Goal: Information Seeking & Learning: Compare options

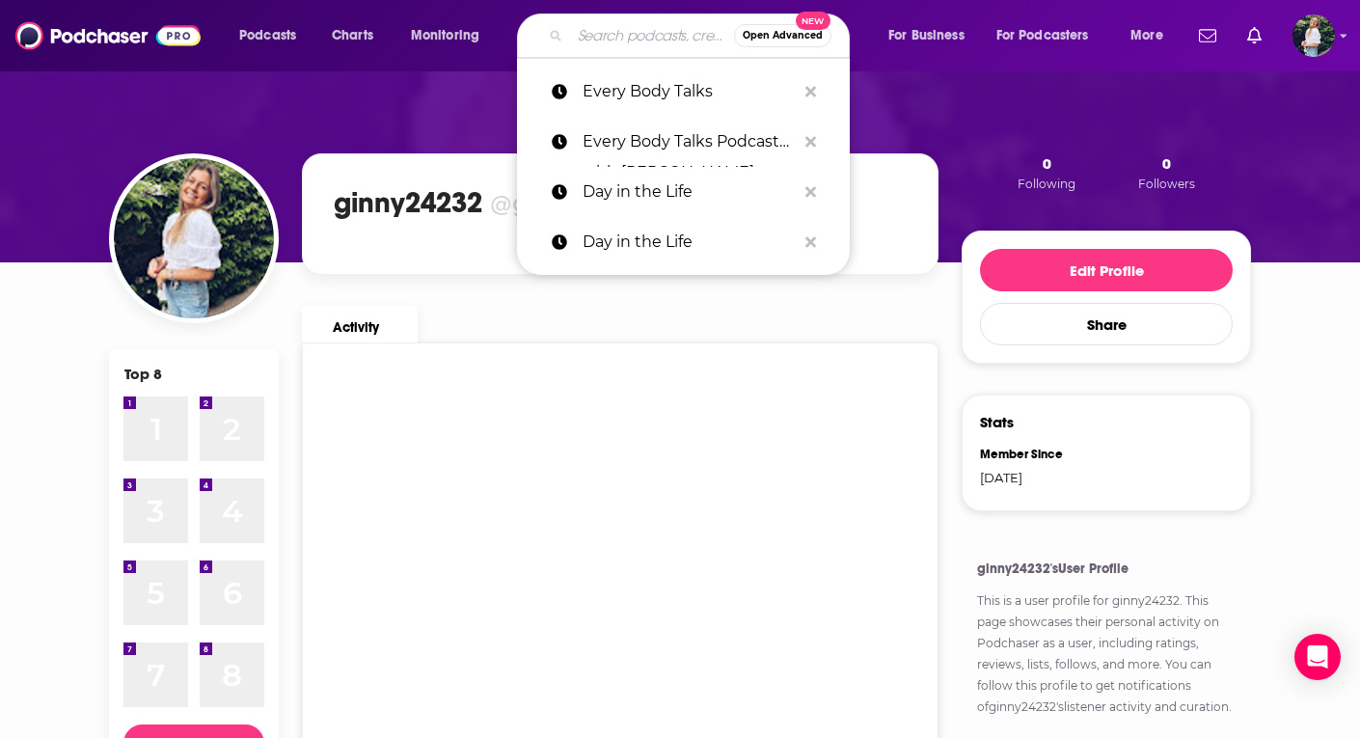
click at [618, 45] on input "Search podcasts, credits, & more..." at bounding box center [652, 35] width 164 height 31
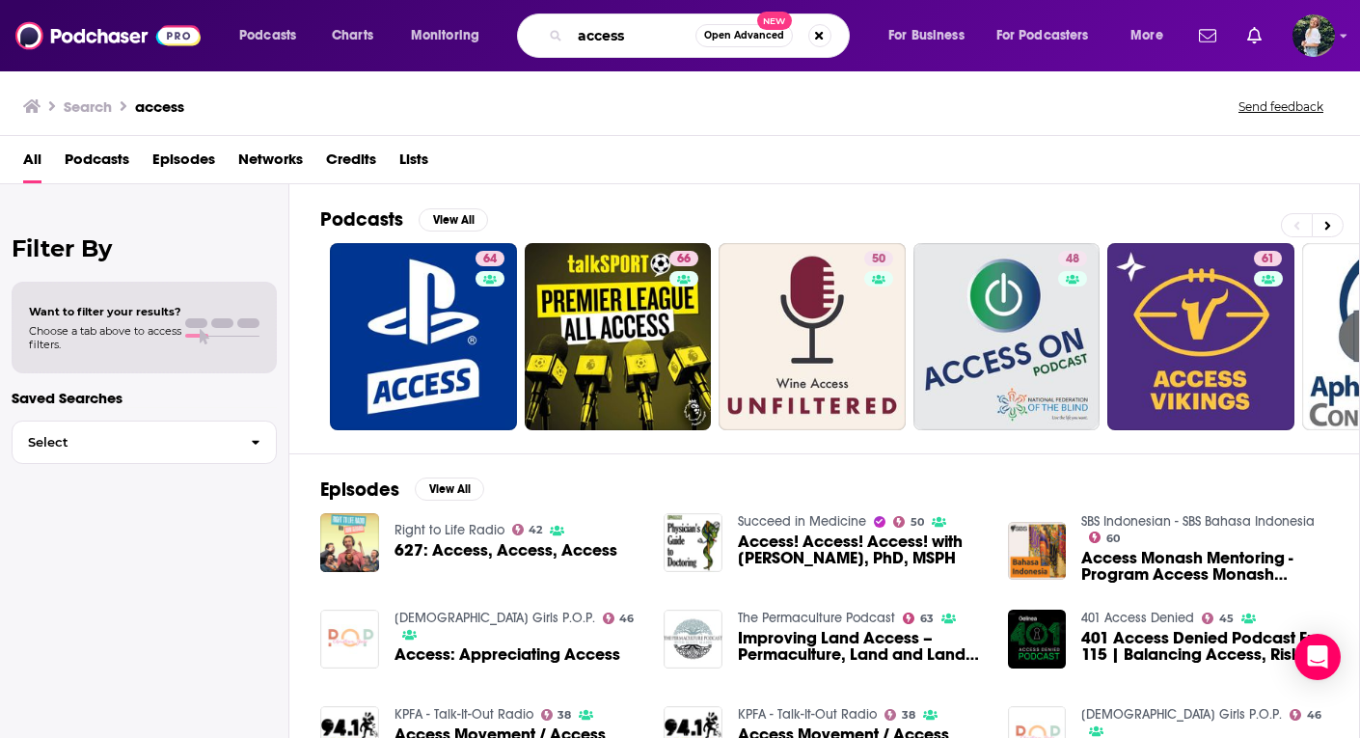
drag, startPoint x: 656, startPoint y: 29, endPoint x: 494, endPoint y: 29, distance: 162.1
click at [494, 29] on div "Podcasts Charts Monitoring access Open Advanced New For Business For Podcasters…" at bounding box center [704, 36] width 956 height 44
paste input "ACCESS: A Podcast About Abortion"
type input "ACCESS: A Podcast About Abortion"
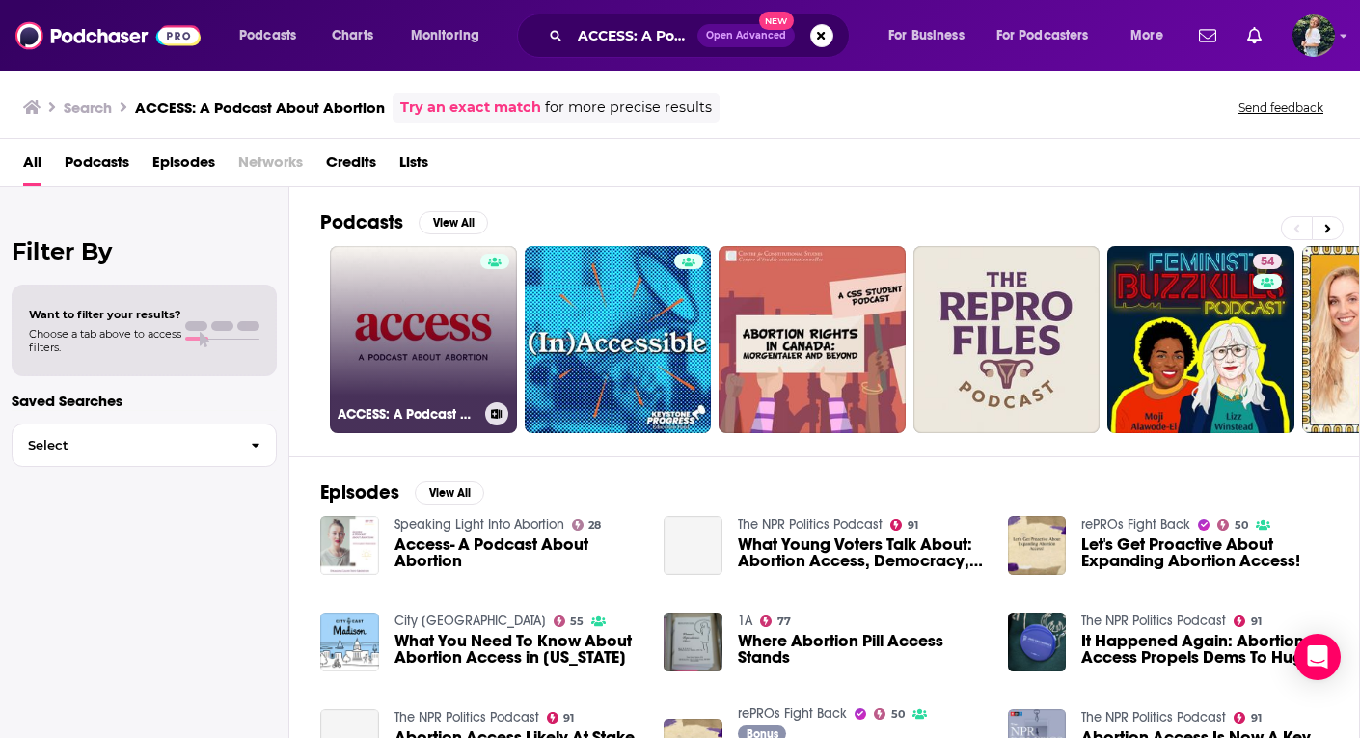
click at [414, 325] on link "ACCESS: A Podcast About Abortion" at bounding box center [423, 339] width 187 height 187
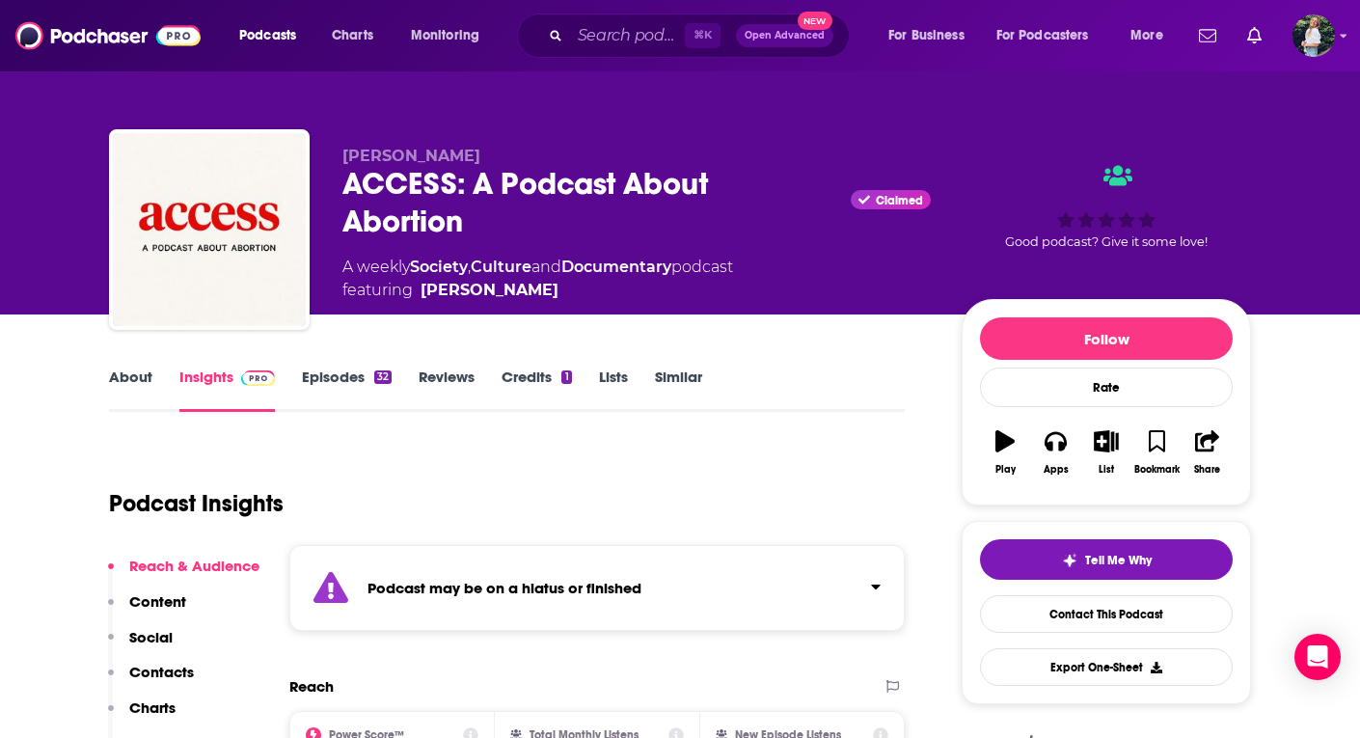
click at [670, 388] on link "Similar" at bounding box center [678, 390] width 47 height 44
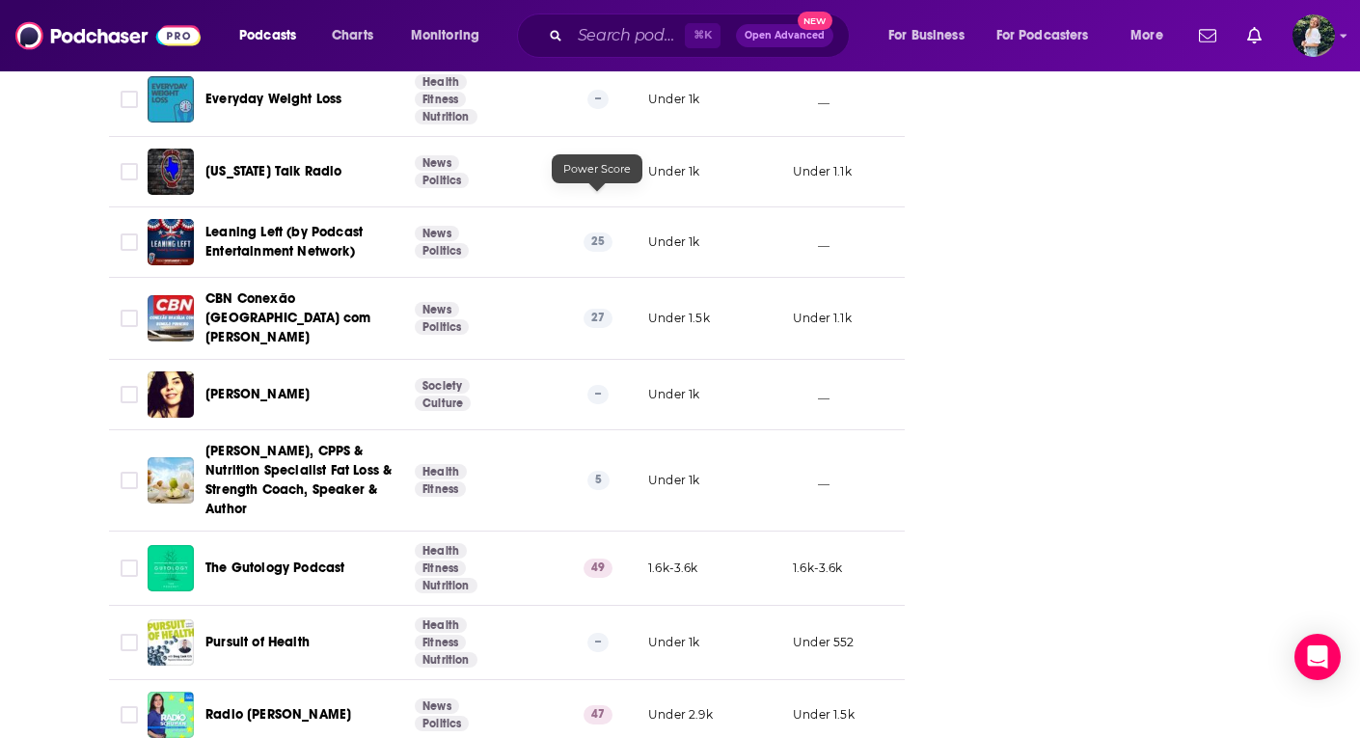
scroll to position [5339, 0]
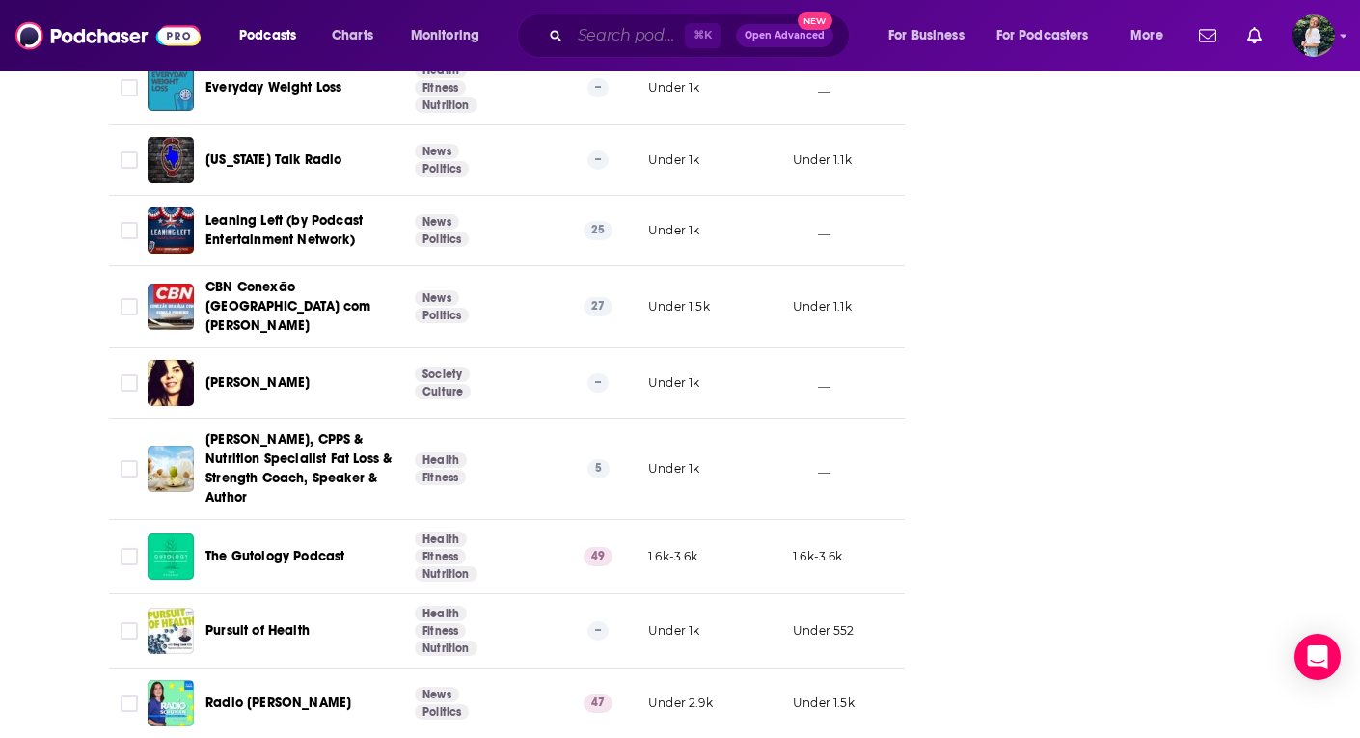
click at [624, 26] on input "Search podcasts, credits, & more..." at bounding box center [627, 35] width 115 height 31
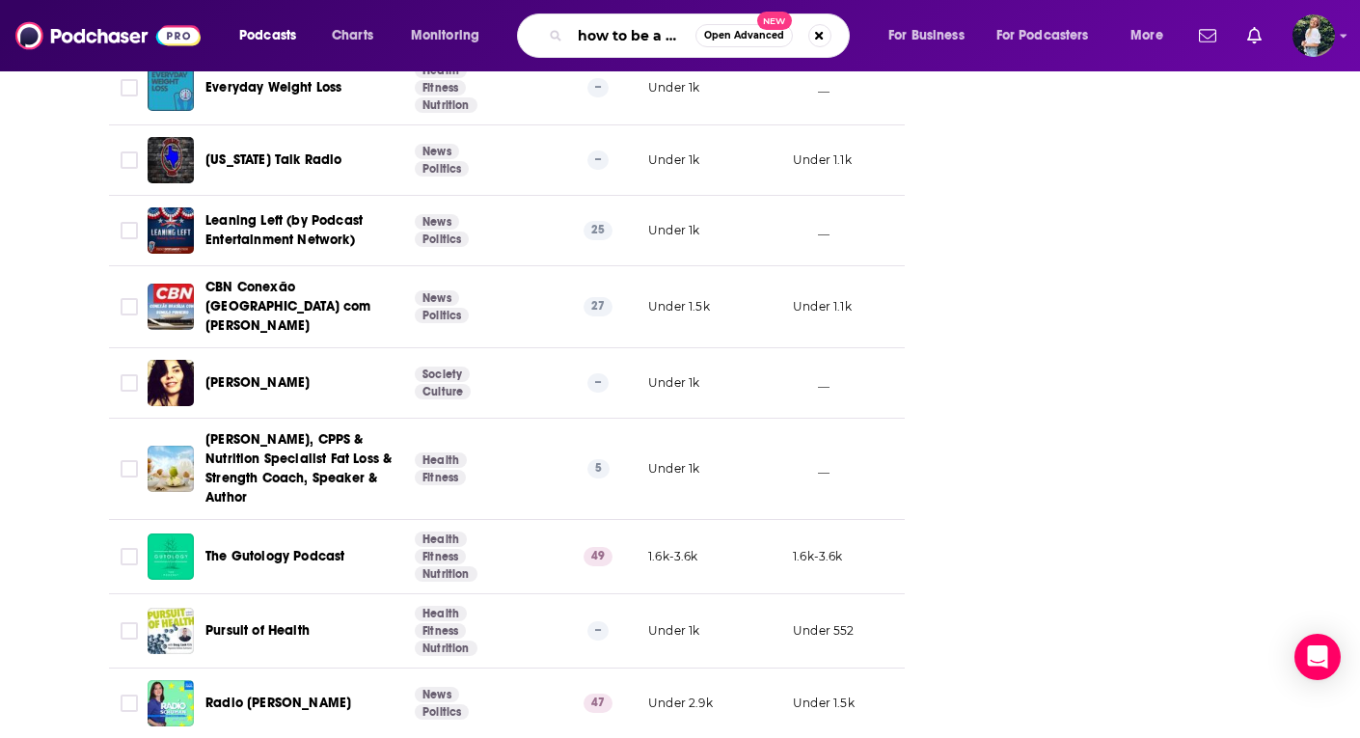
type input "how to be a girl"
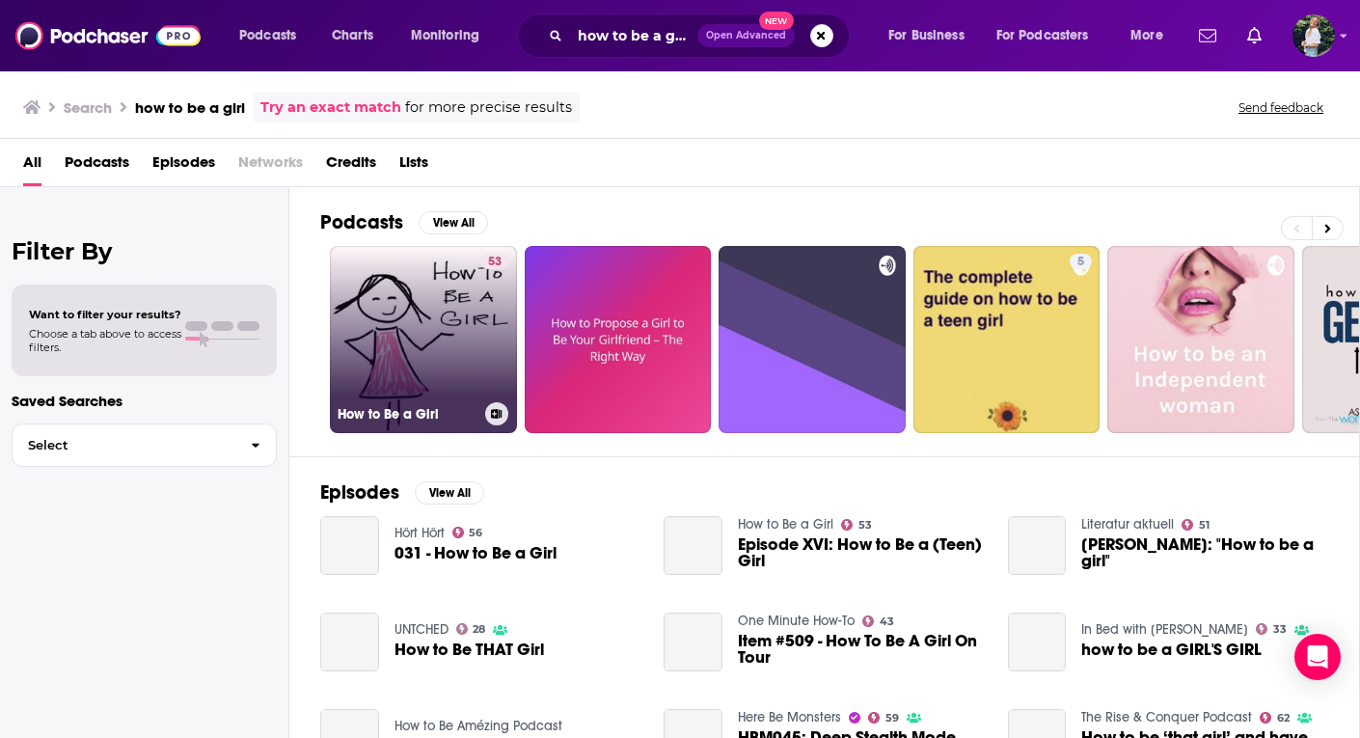
click at [411, 342] on link "53 How to Be a Girl" at bounding box center [423, 339] width 187 height 187
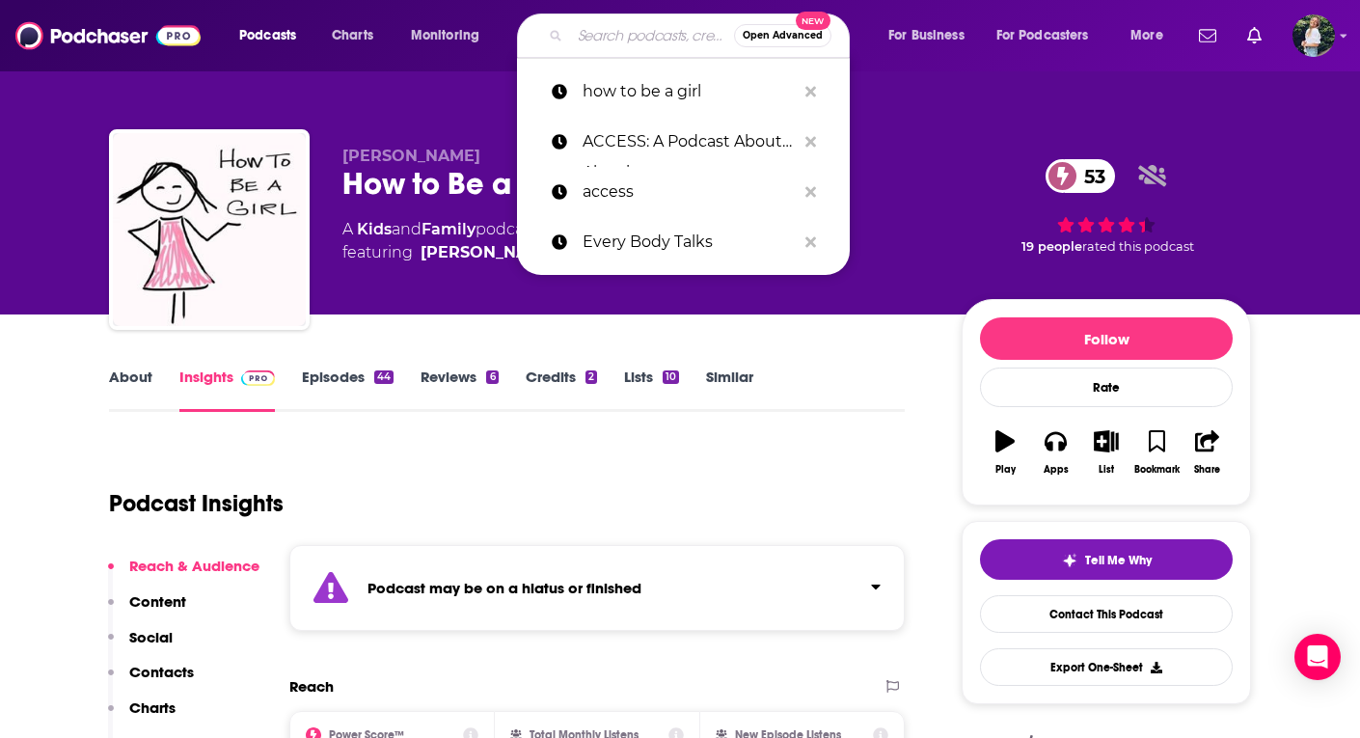
click at [641, 38] on input "Search podcasts, credits, & more..." at bounding box center [652, 35] width 164 height 31
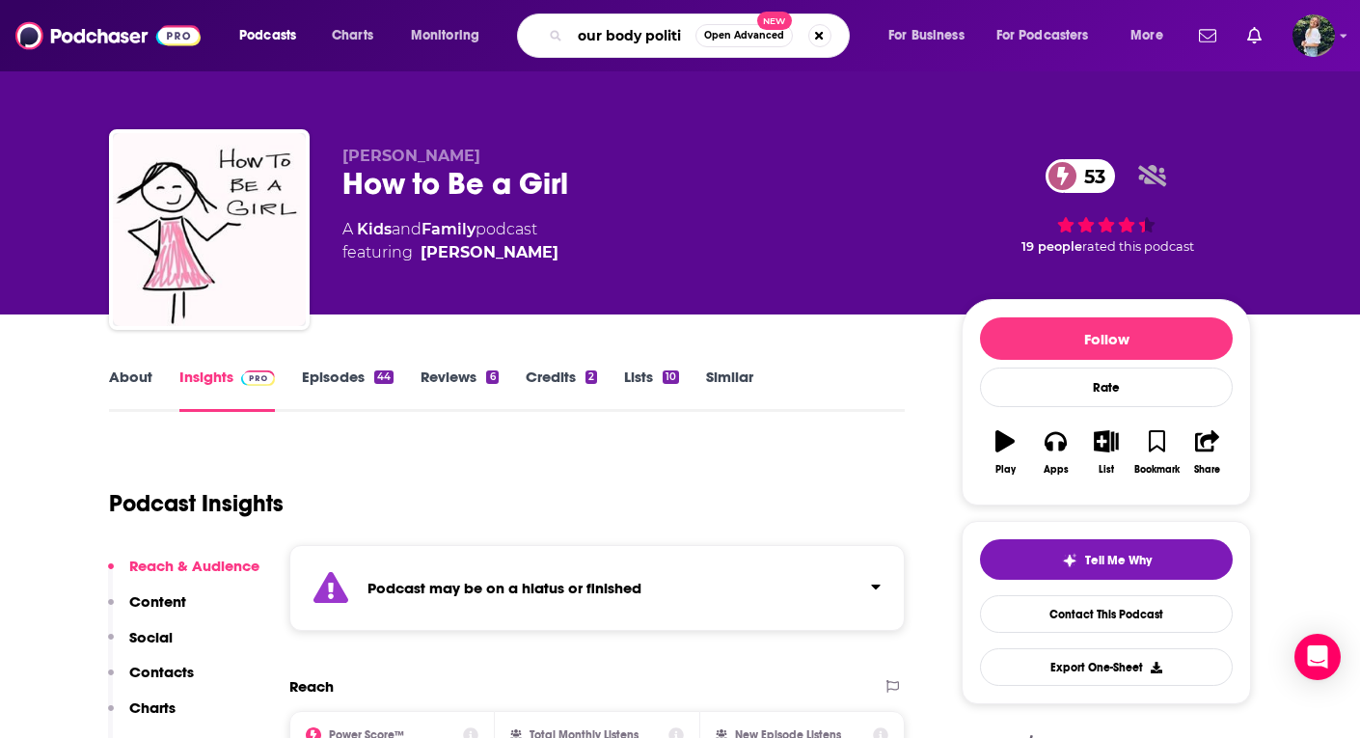
type input "our body politic"
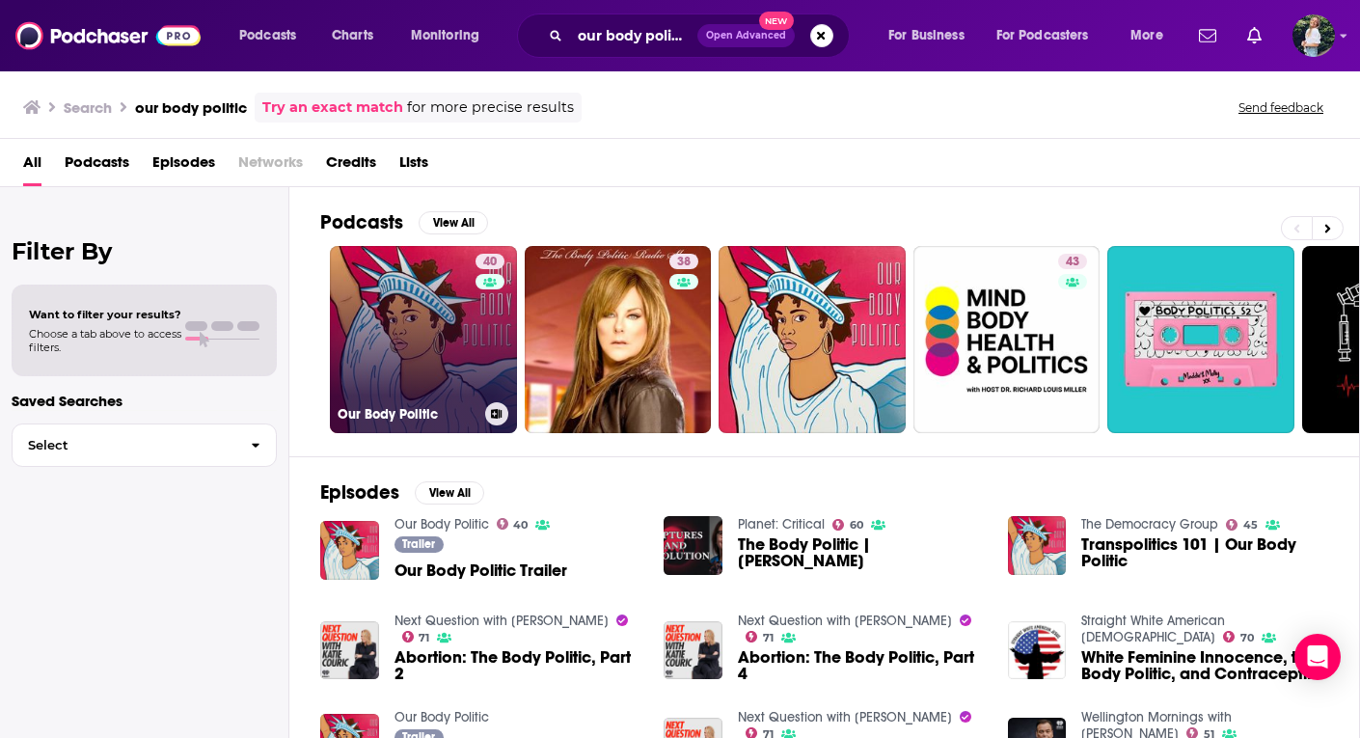
click at [442, 324] on link "40 Our Body Politic" at bounding box center [423, 339] width 187 height 187
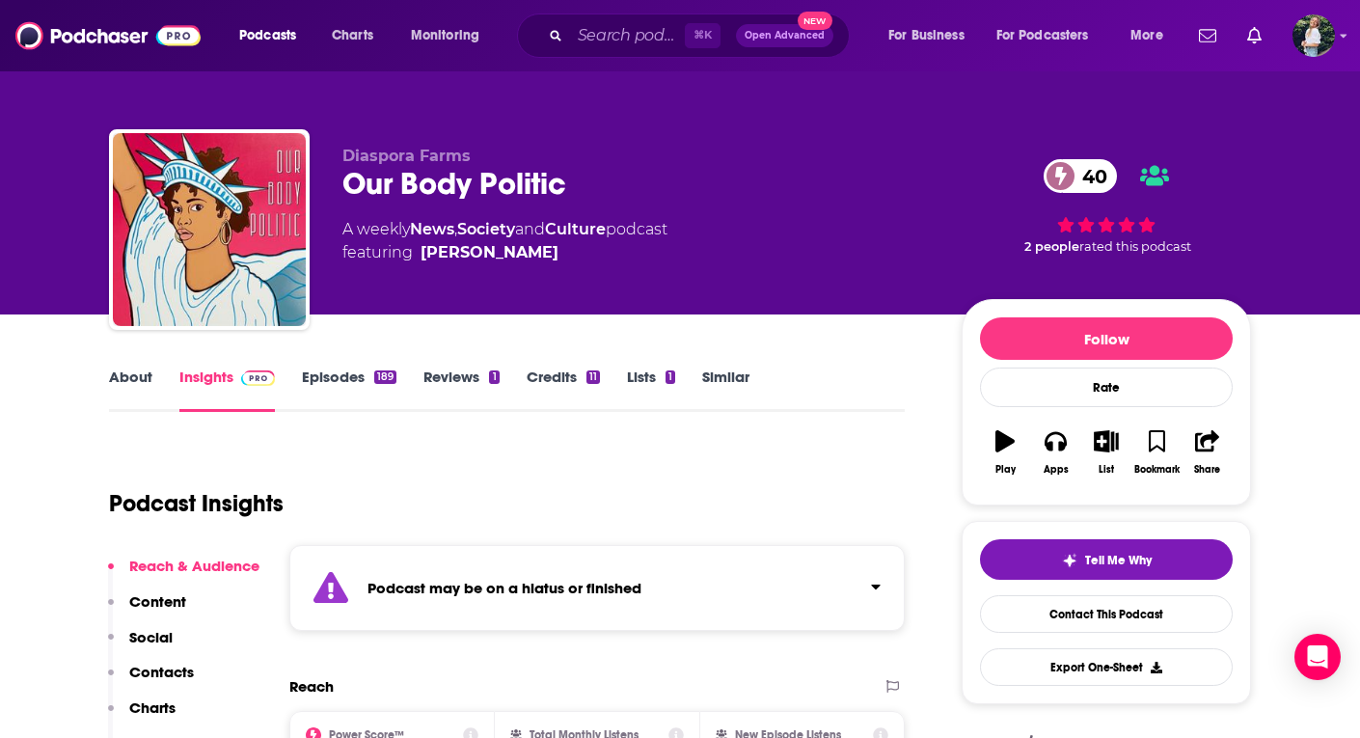
click at [713, 371] on link "Similar" at bounding box center [725, 390] width 47 height 44
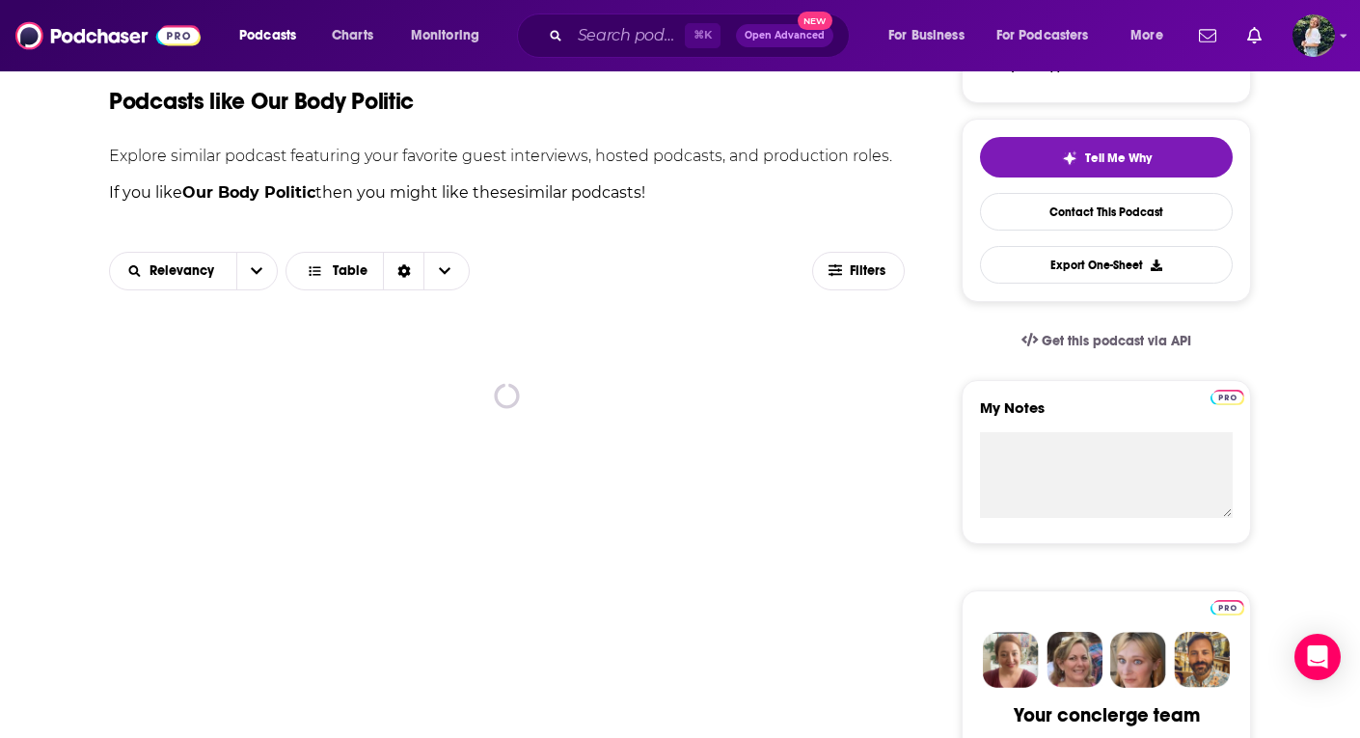
scroll to position [404, 0]
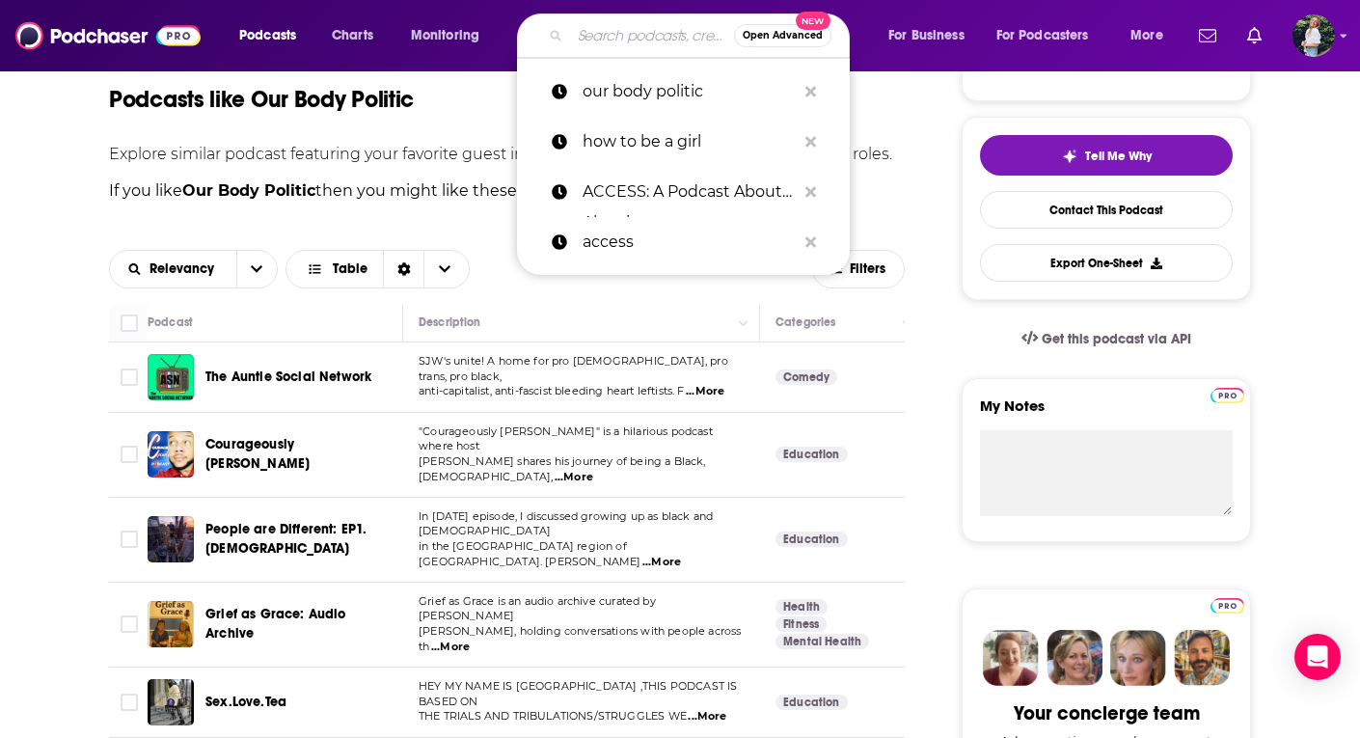
click at [595, 36] on input "Search podcasts, credits, & more..." at bounding box center [652, 35] width 164 height 31
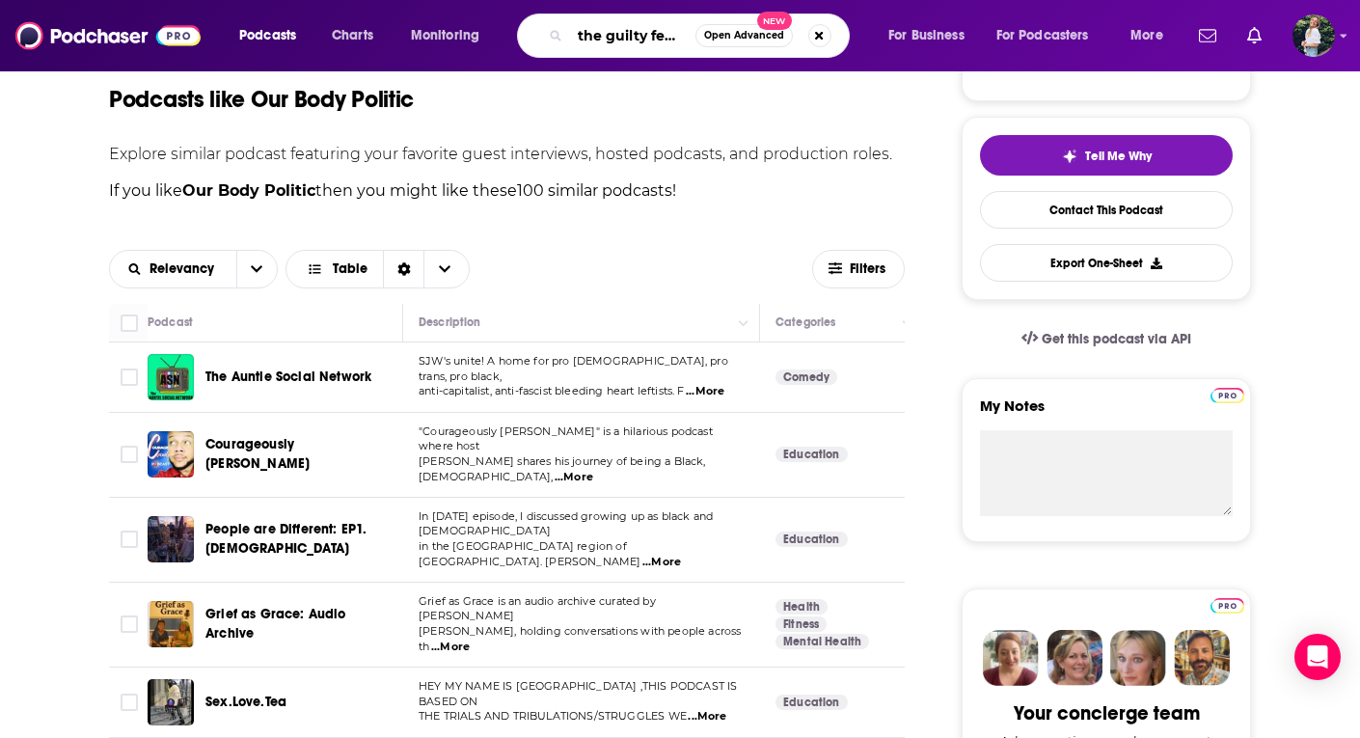
scroll to position [0, 26]
type input "the guilty feminoist"
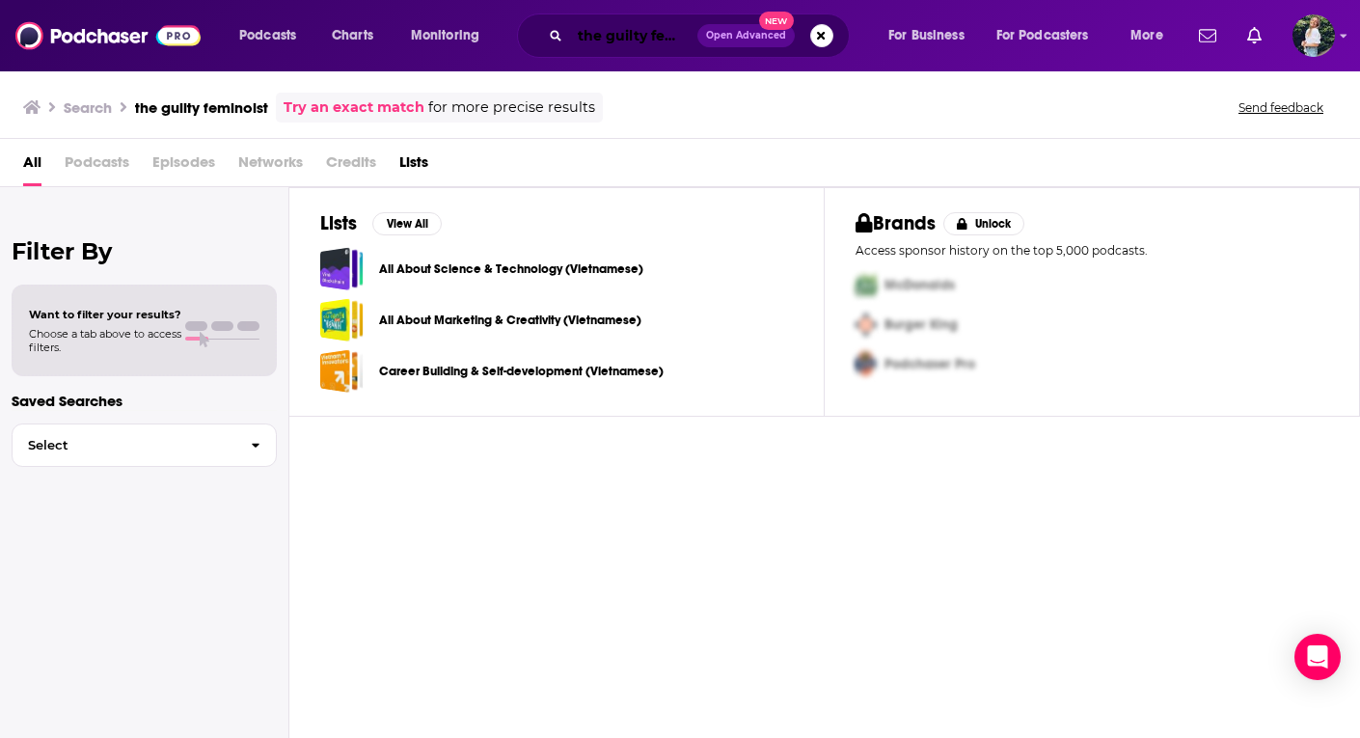
click at [672, 38] on input "the guilty feminoist" at bounding box center [633, 35] width 127 height 31
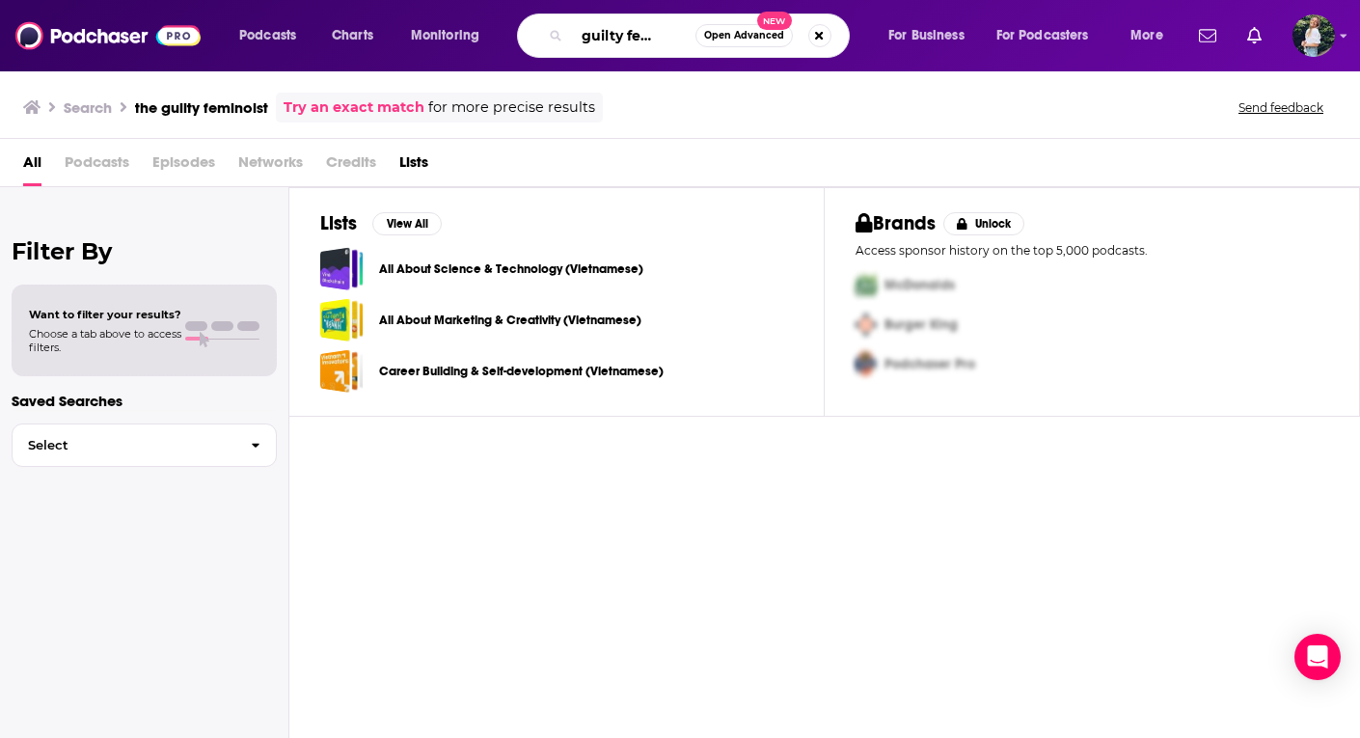
scroll to position [0, 23]
type input "the guilty feminist"
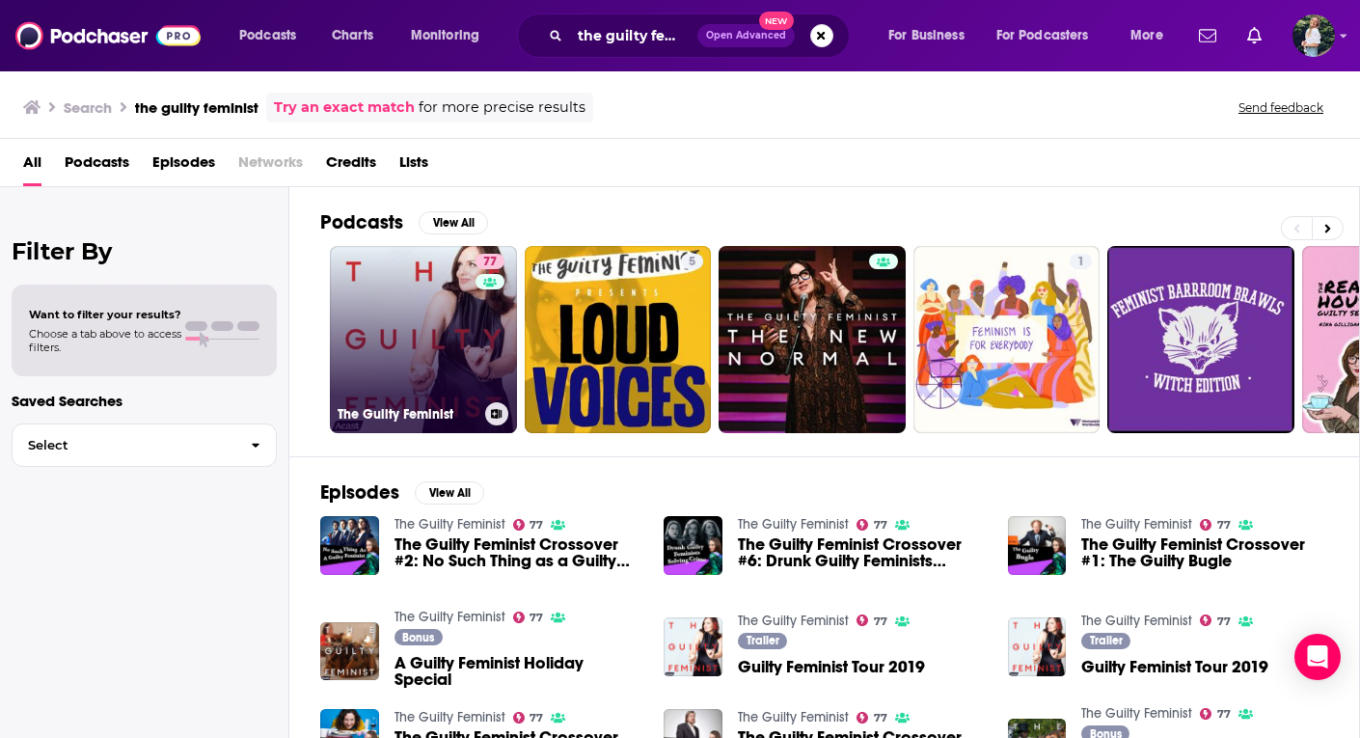
click at [425, 331] on link "77 The Guilty Feminist" at bounding box center [423, 339] width 187 height 187
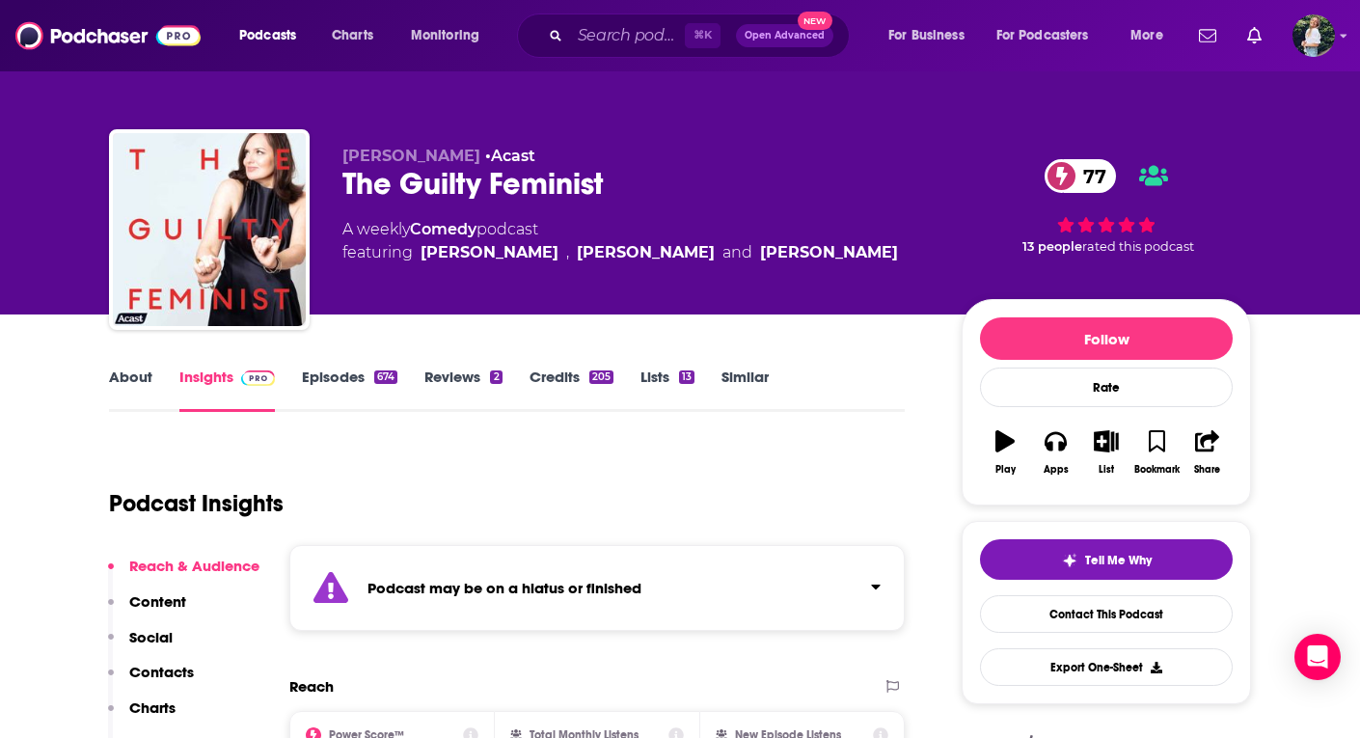
click at [738, 388] on link "Similar" at bounding box center [745, 390] width 47 height 44
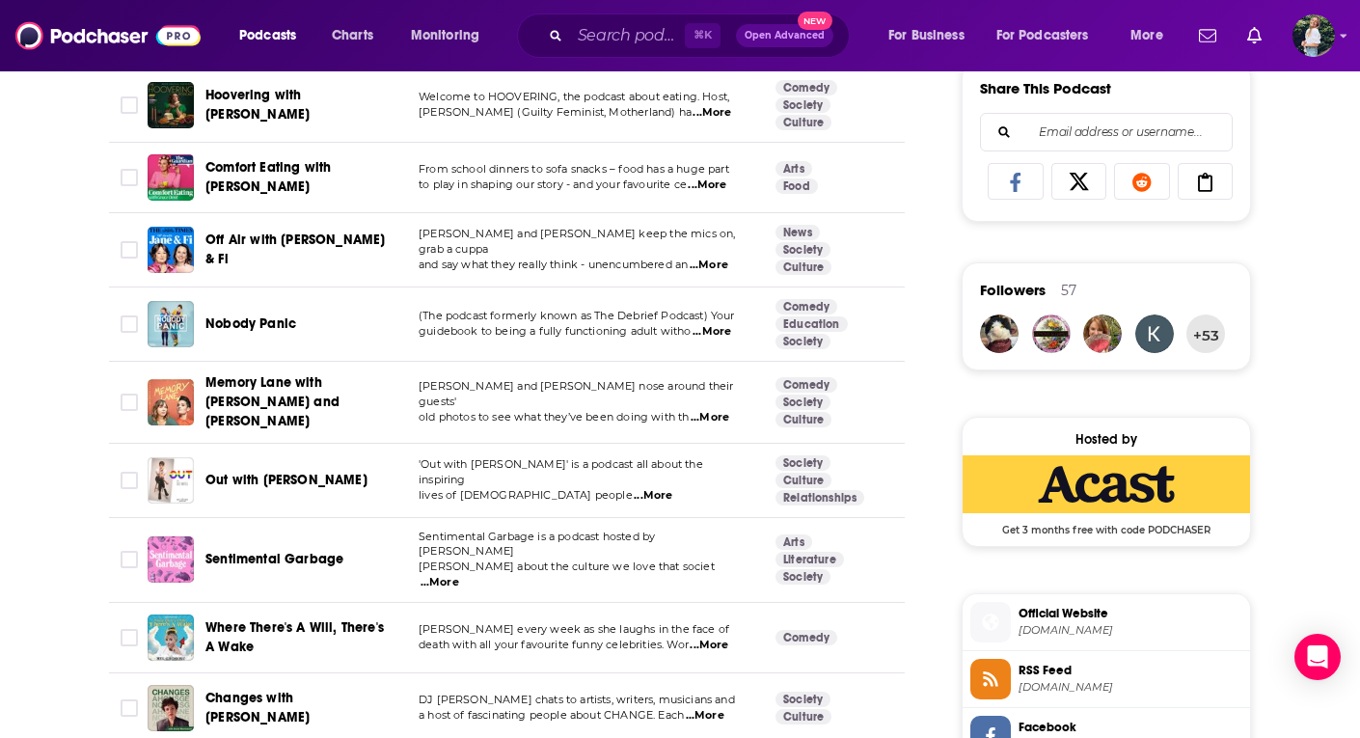
click at [723, 324] on span "...More" at bounding box center [712, 331] width 39 height 15
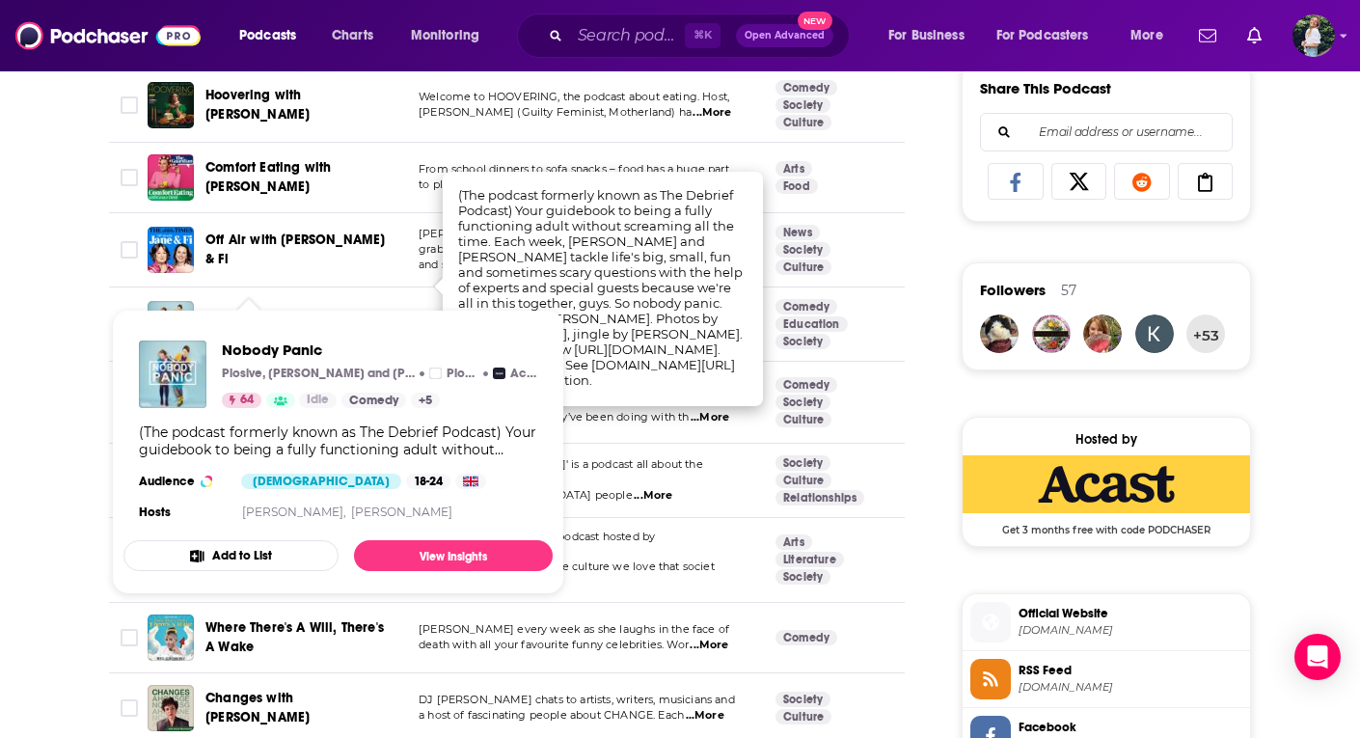
click at [267, 316] on span "Nobody Panic" at bounding box center [251, 324] width 91 height 16
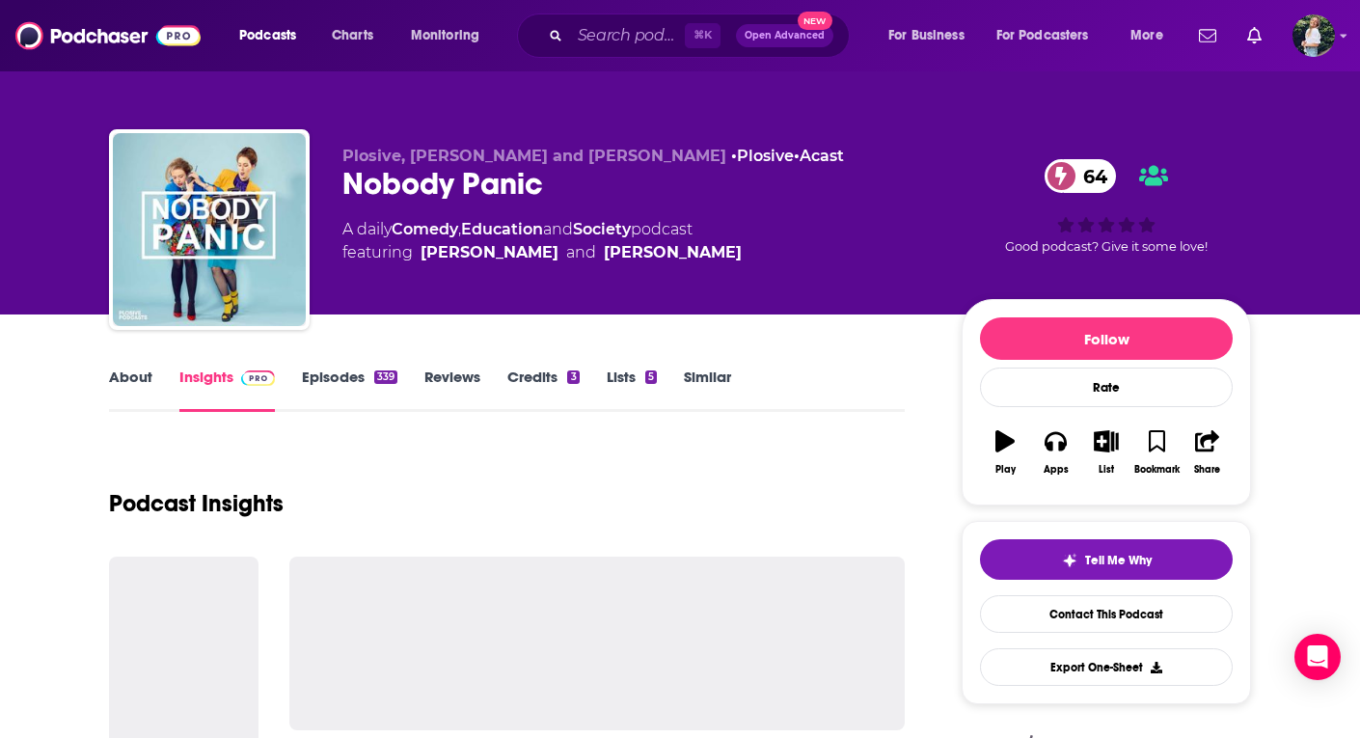
click at [129, 380] on link "About" at bounding box center [130, 390] width 43 height 44
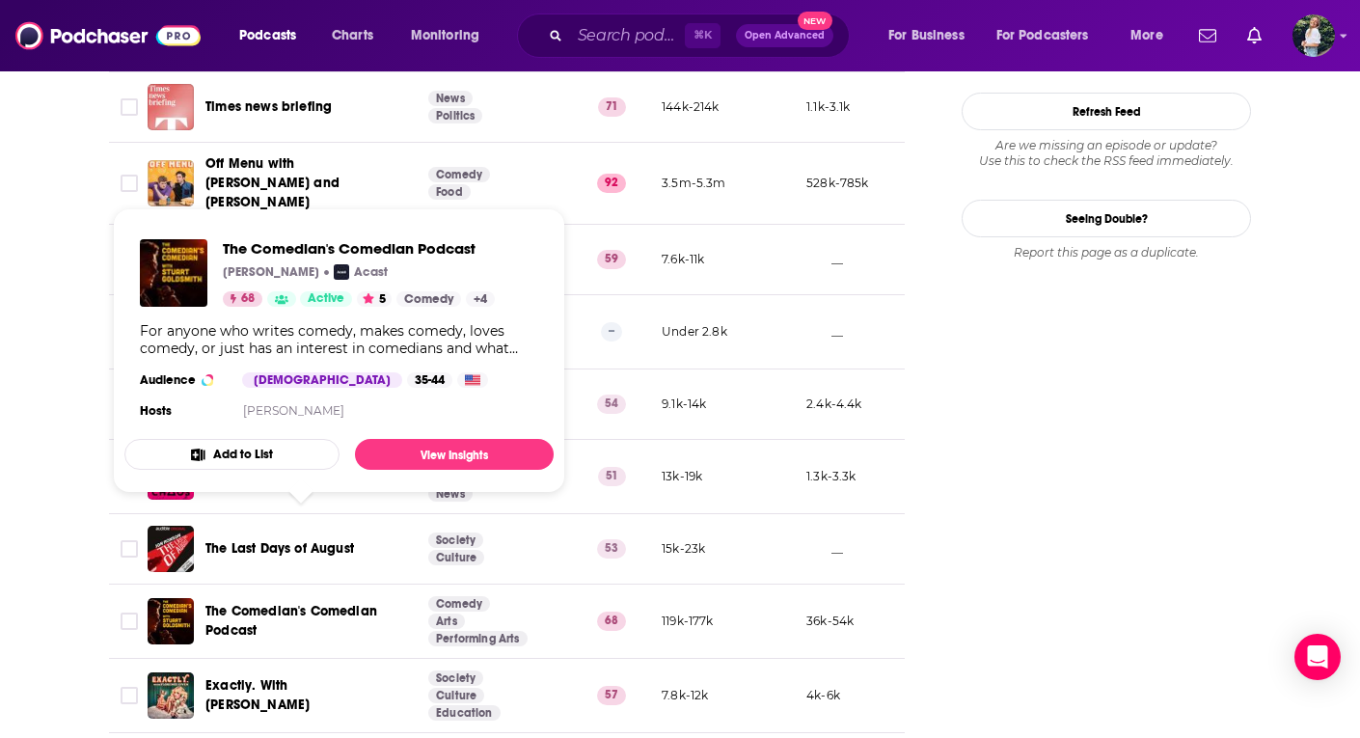
scroll to position [0, 482]
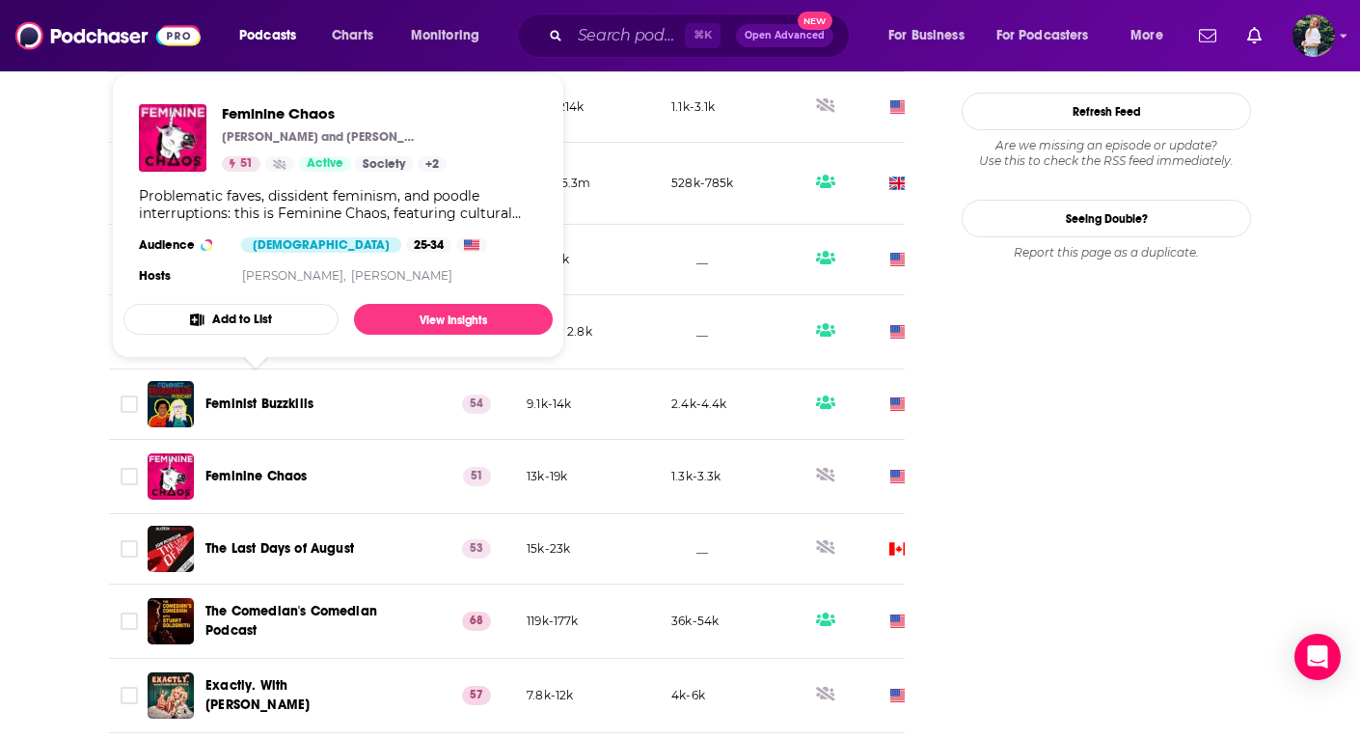
click at [272, 468] on span "Feminine Chaos" at bounding box center [256, 476] width 101 height 16
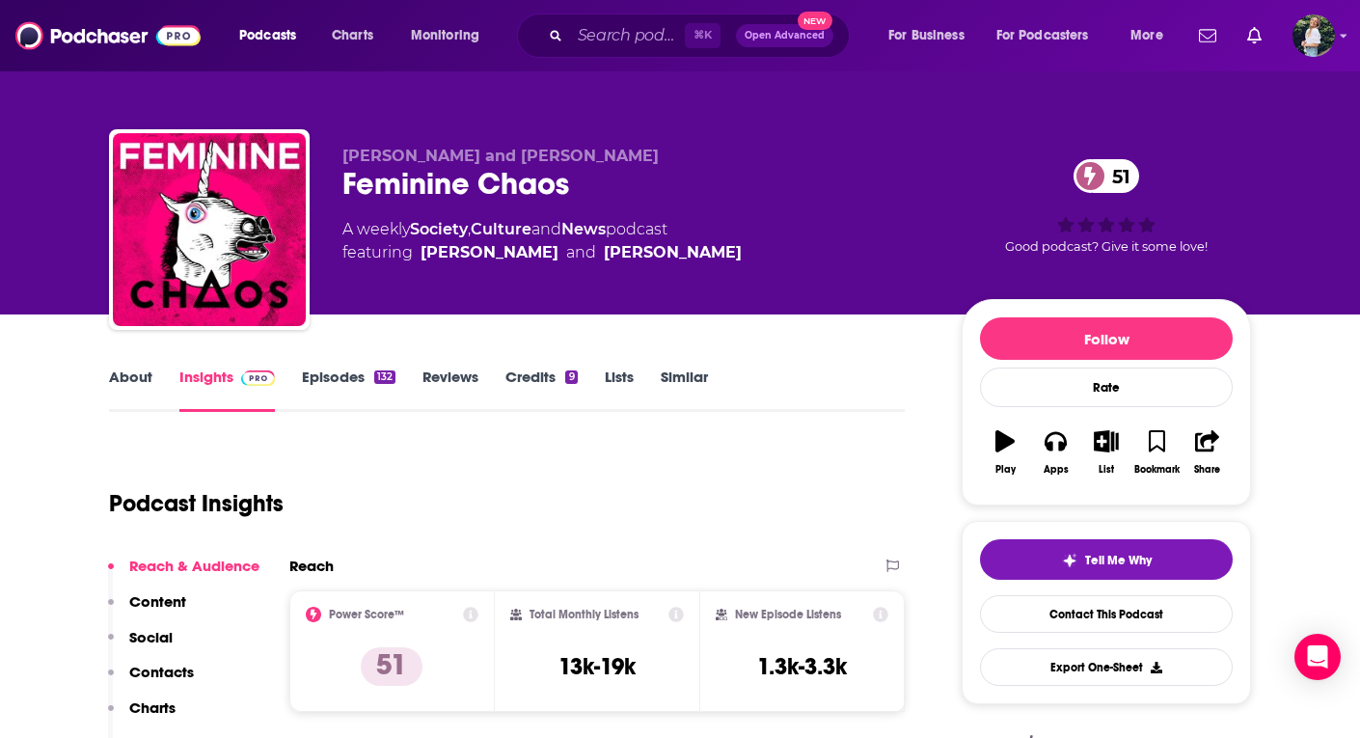
click at [118, 391] on link "About" at bounding box center [130, 390] width 43 height 44
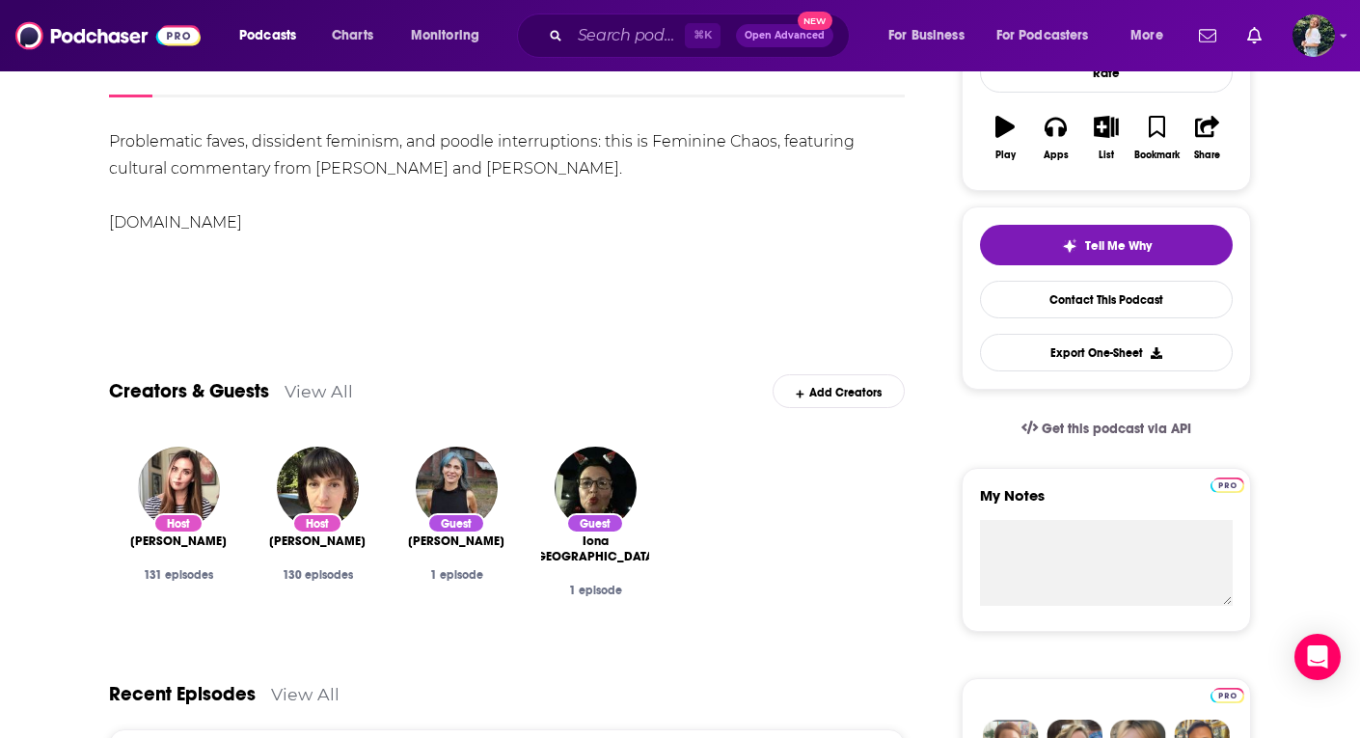
scroll to position [314, 0]
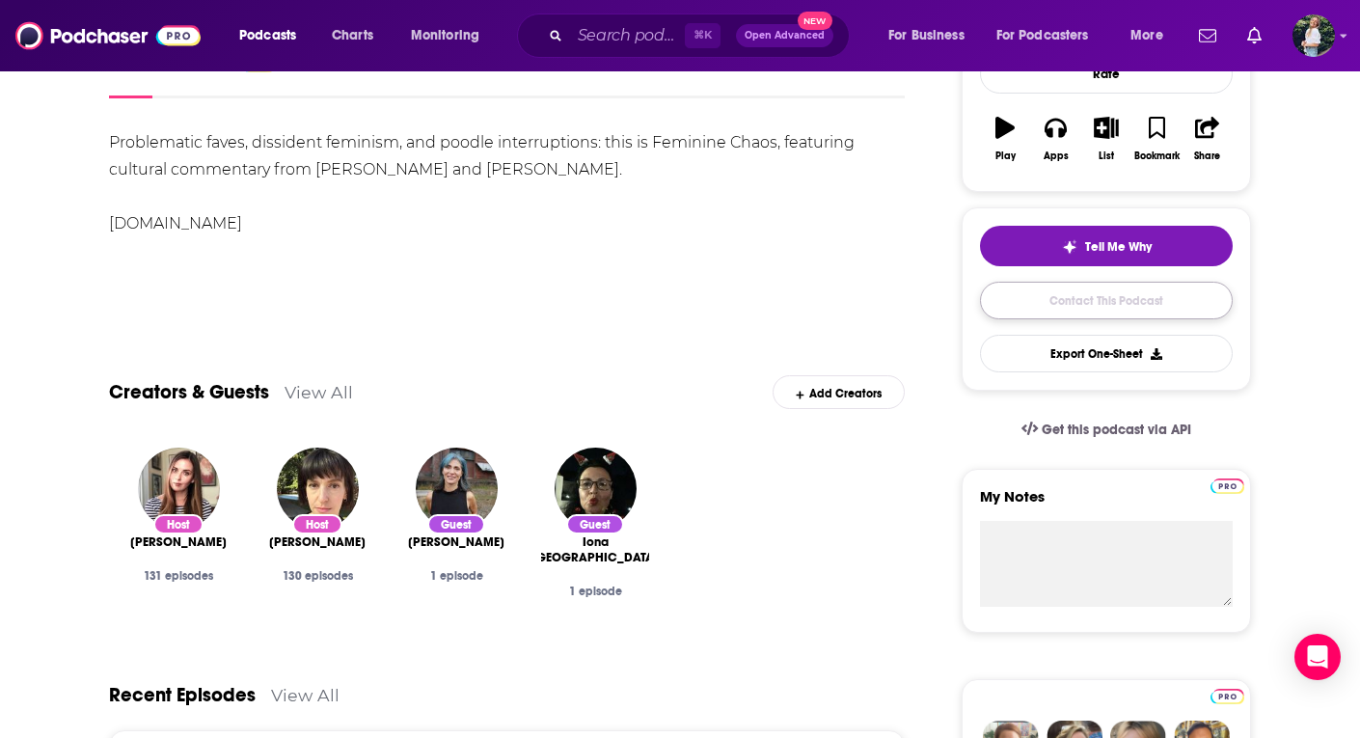
click at [1071, 311] on link "Contact This Podcast" at bounding box center [1106, 301] width 253 height 38
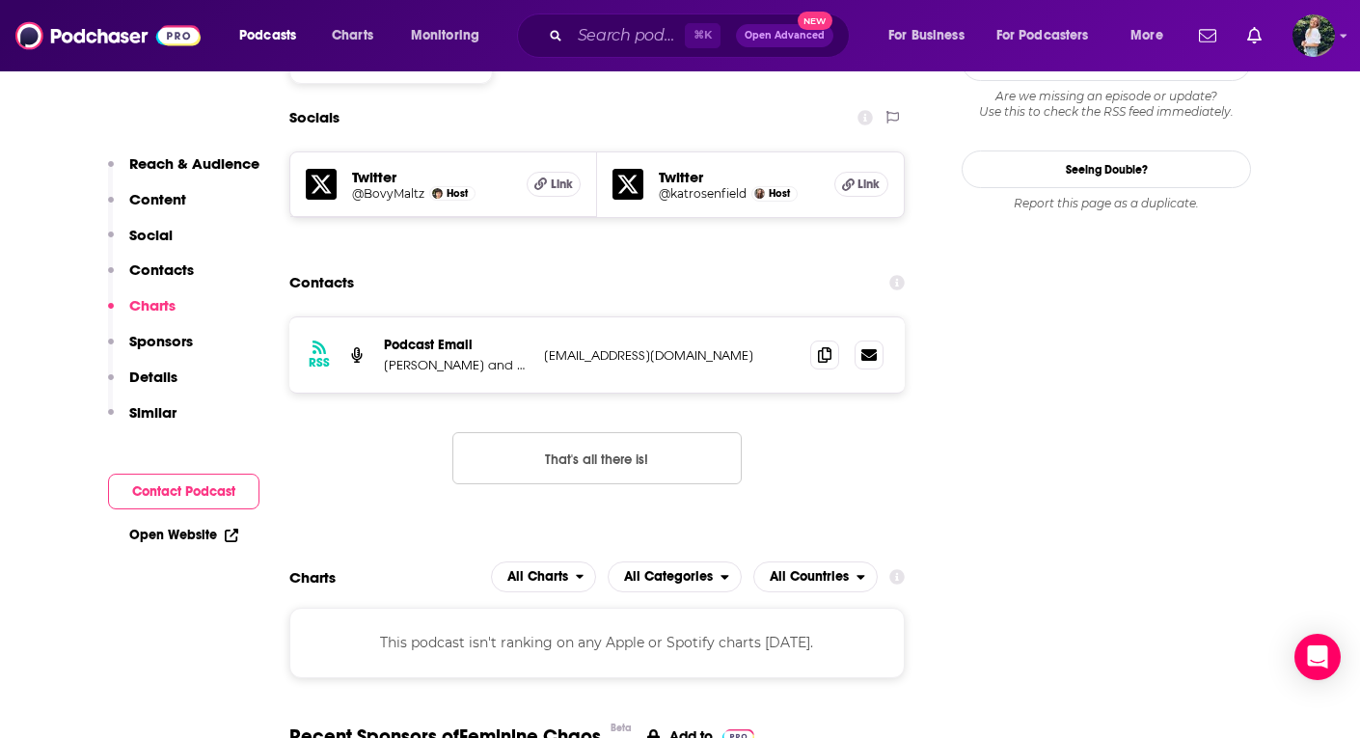
scroll to position [1706, 0]
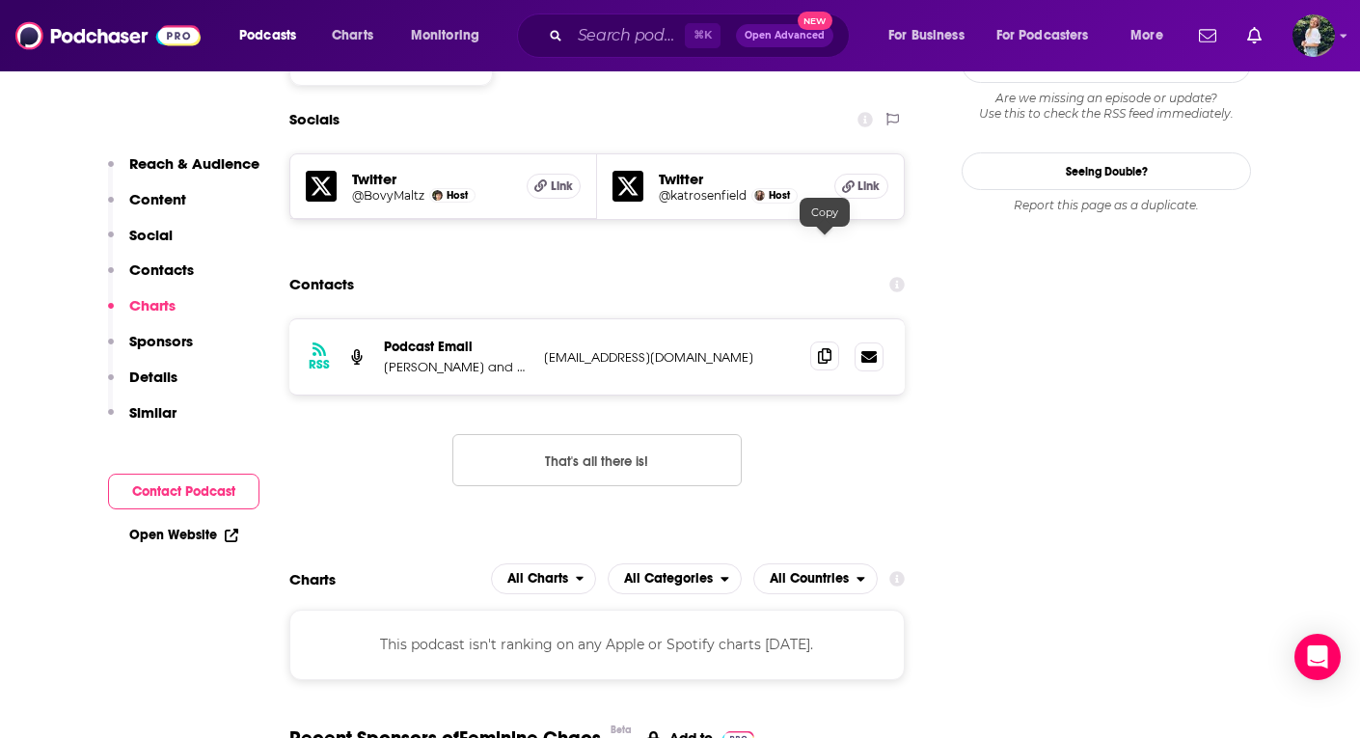
click at [827, 348] on icon at bounding box center [825, 355] width 14 height 15
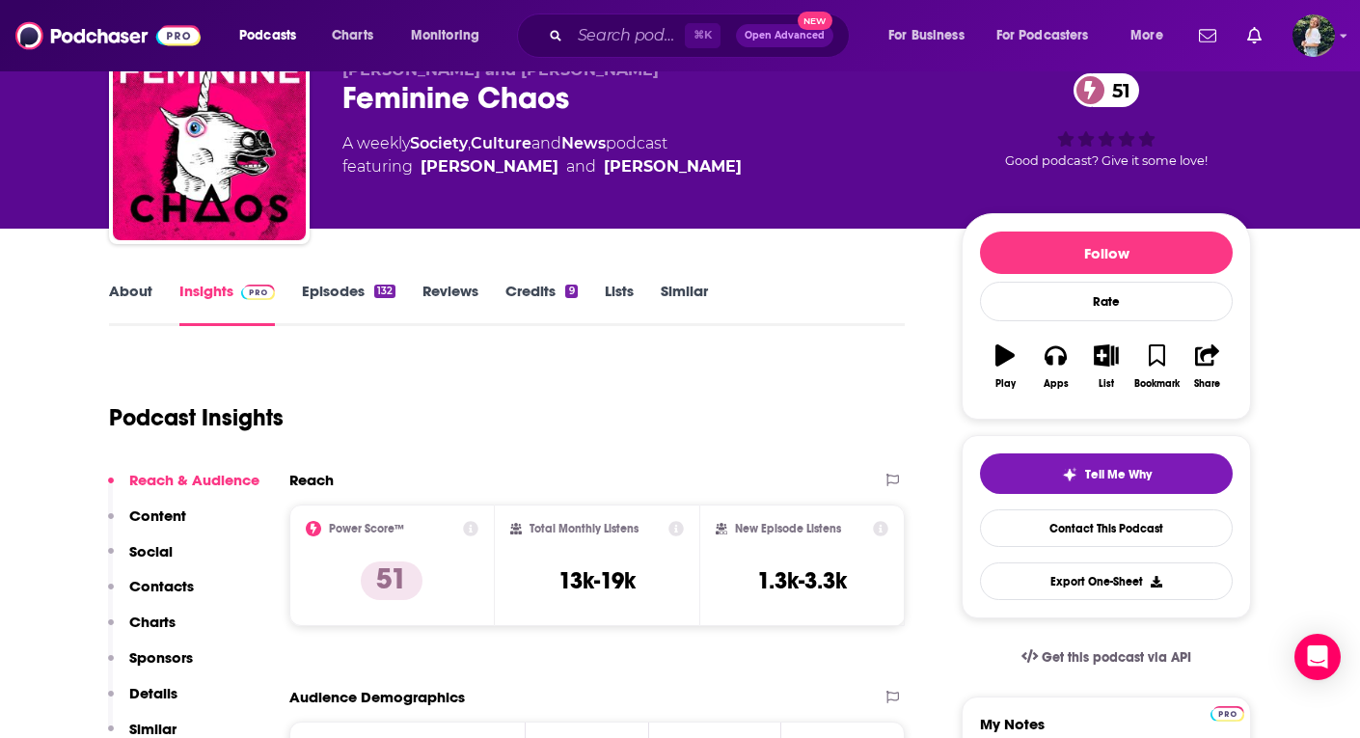
scroll to position [0, 0]
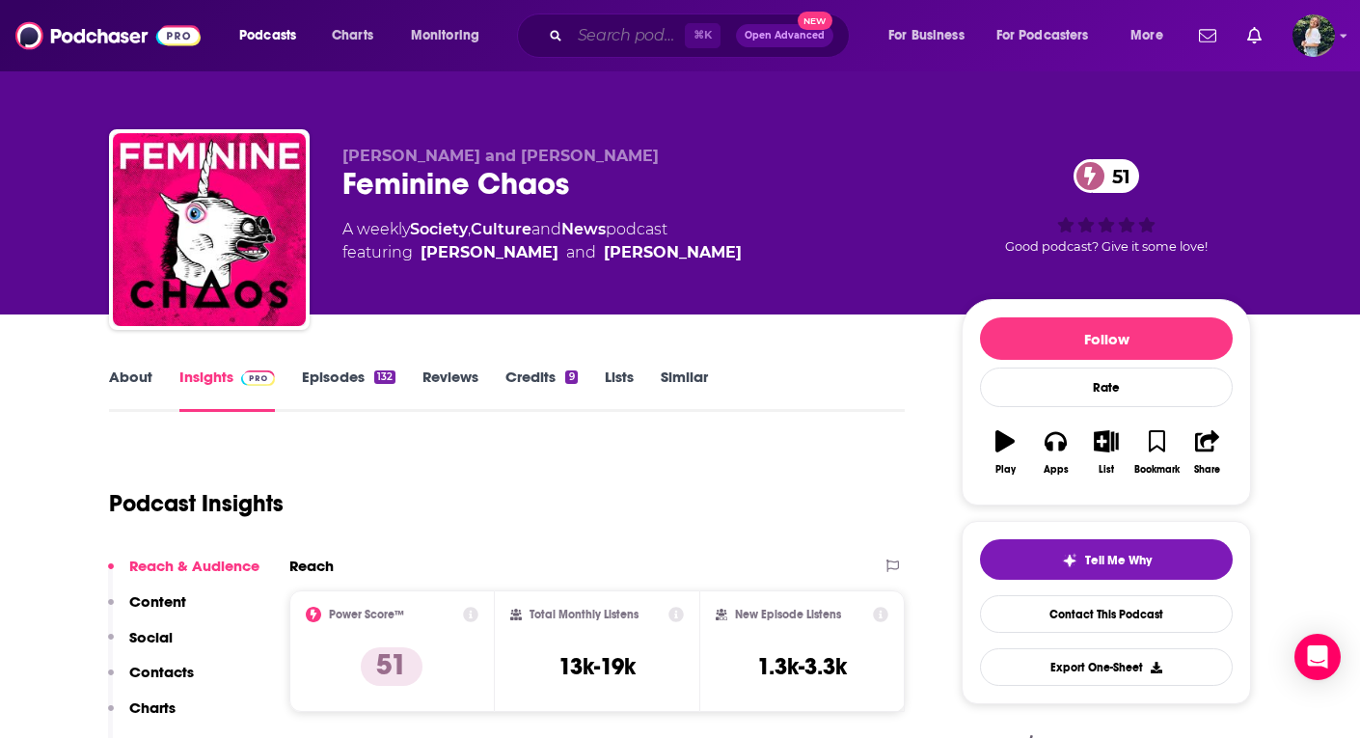
click at [613, 37] on input "Search podcasts, credits, & more..." at bounding box center [627, 35] width 115 height 31
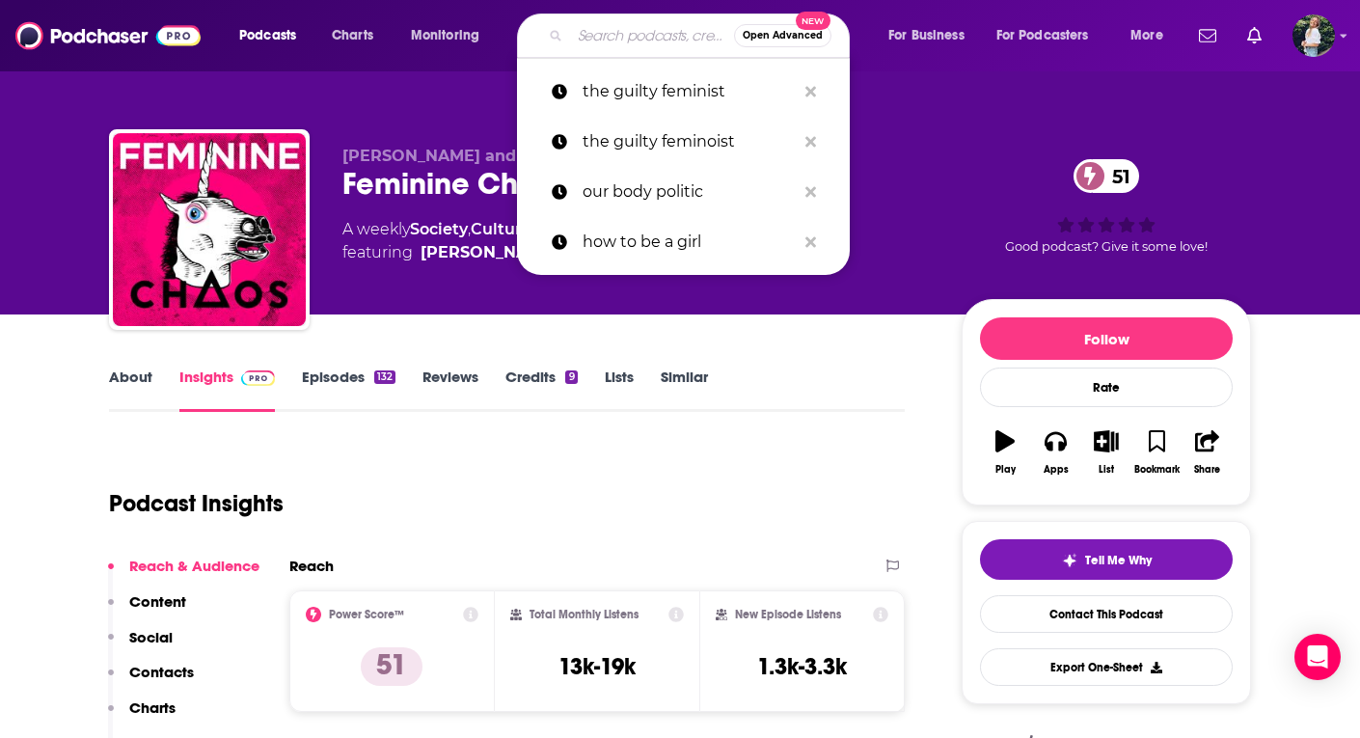
paste input "The Feminist Lens"
type input "The Feminist Lens"
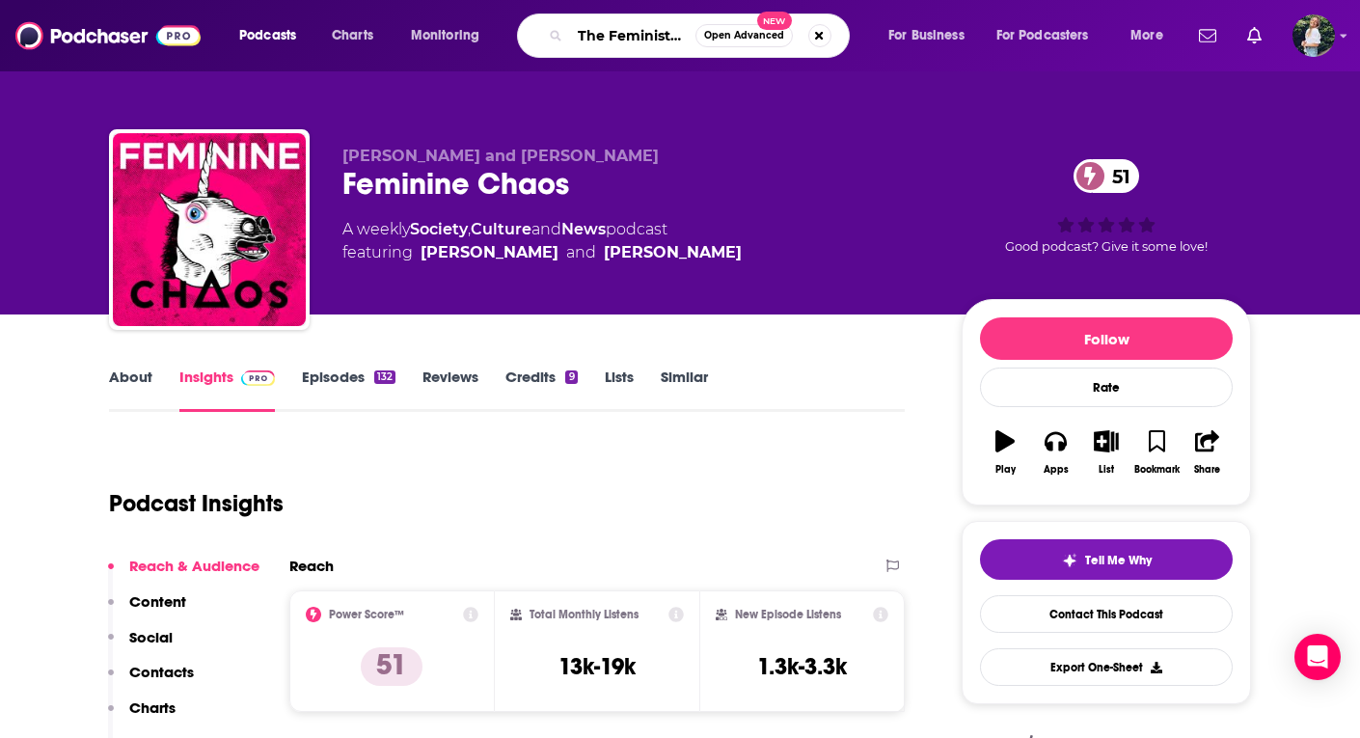
scroll to position [0, 24]
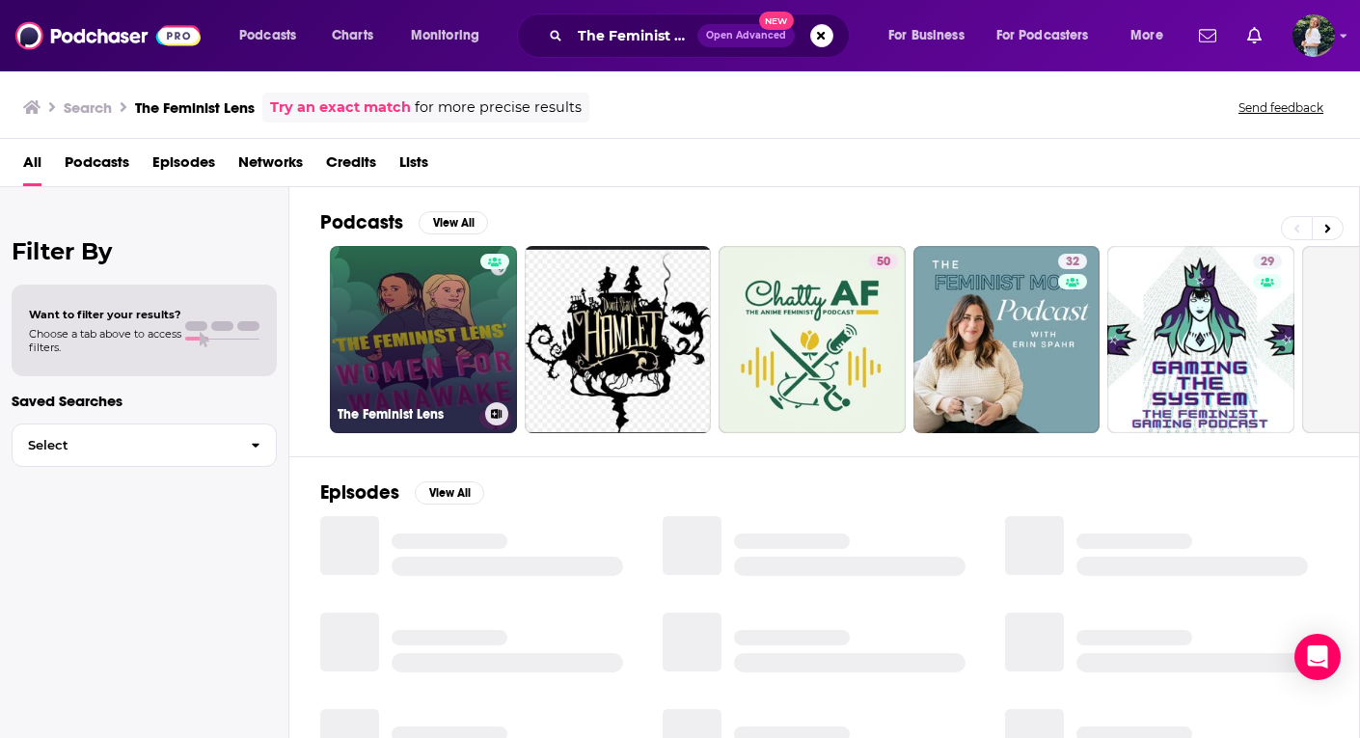
click at [494, 351] on div at bounding box center [494, 328] width 29 height 149
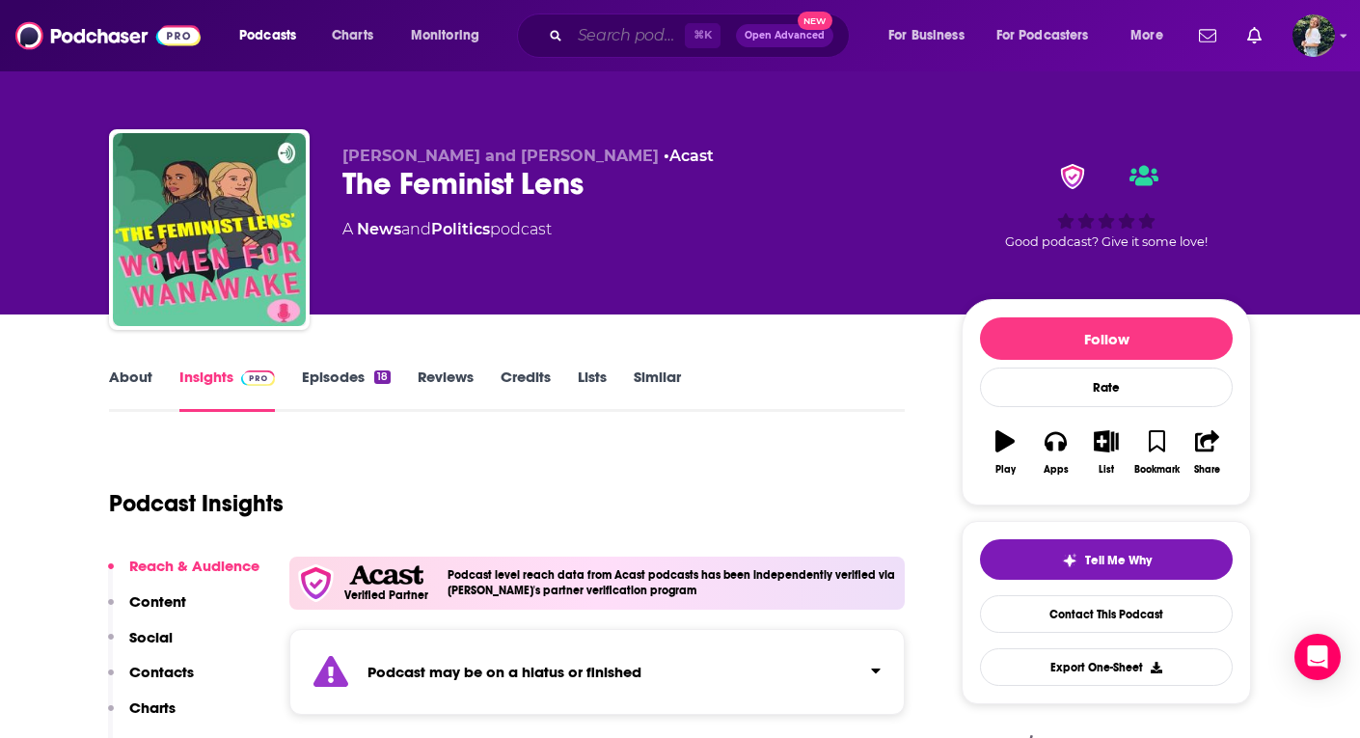
click at [641, 31] on input "Search podcasts, credits, & more..." at bounding box center [627, 35] width 115 height 31
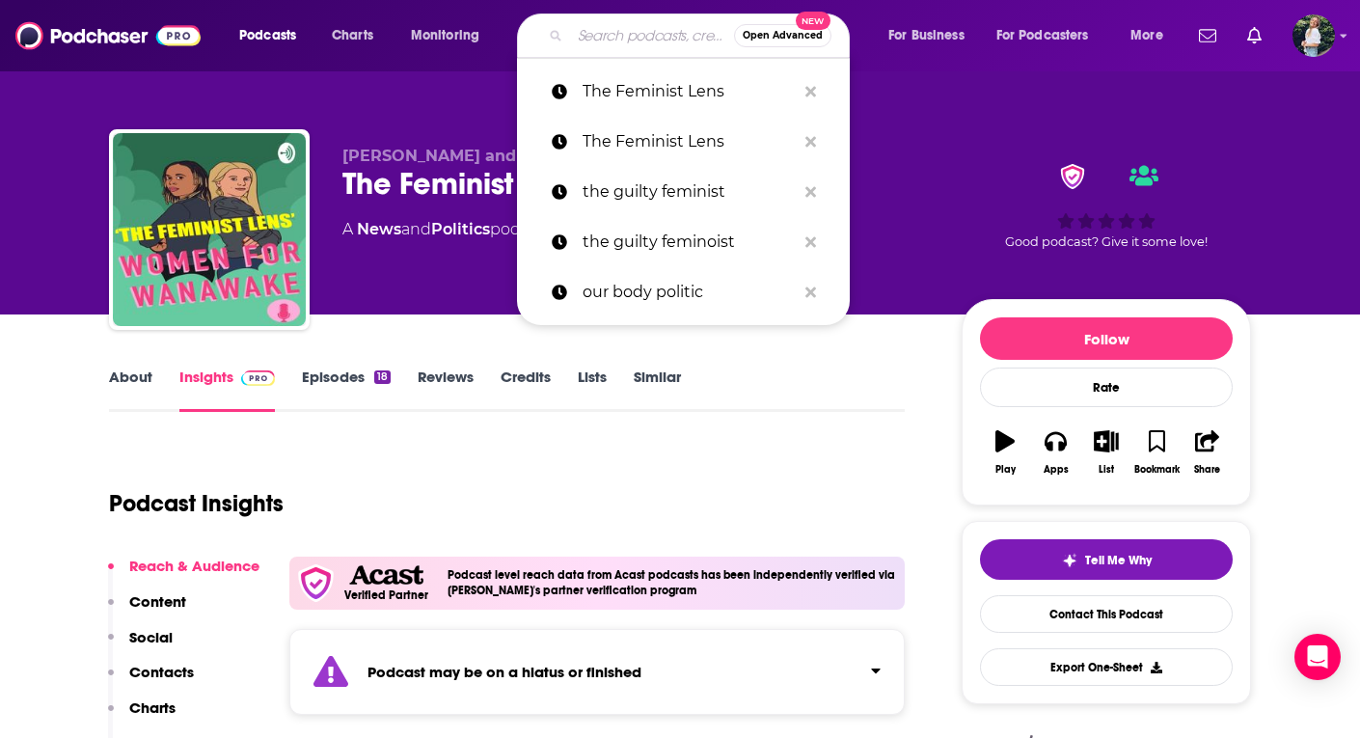
paste input "rePROs Fight Back"
type input "rePROs Fight Back"
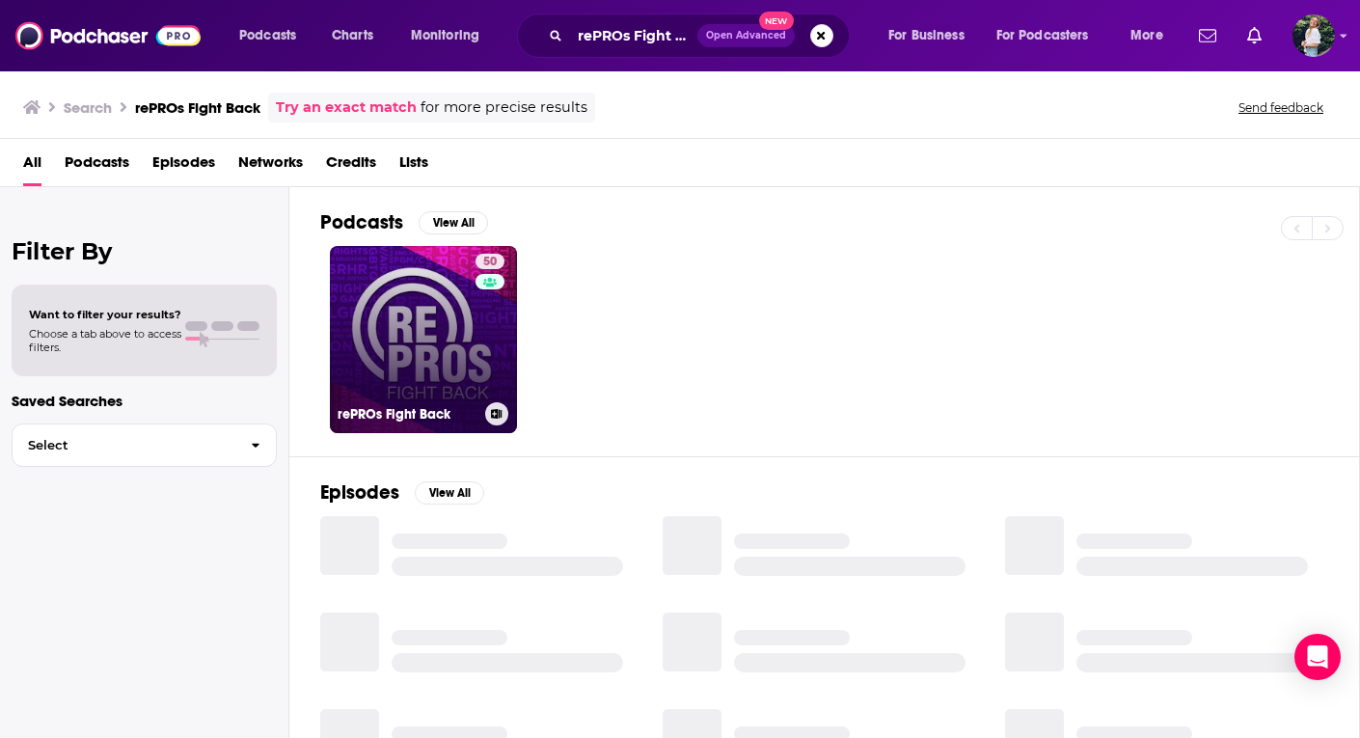
click at [439, 386] on link "50 rePROs Fight Back" at bounding box center [423, 339] width 187 height 187
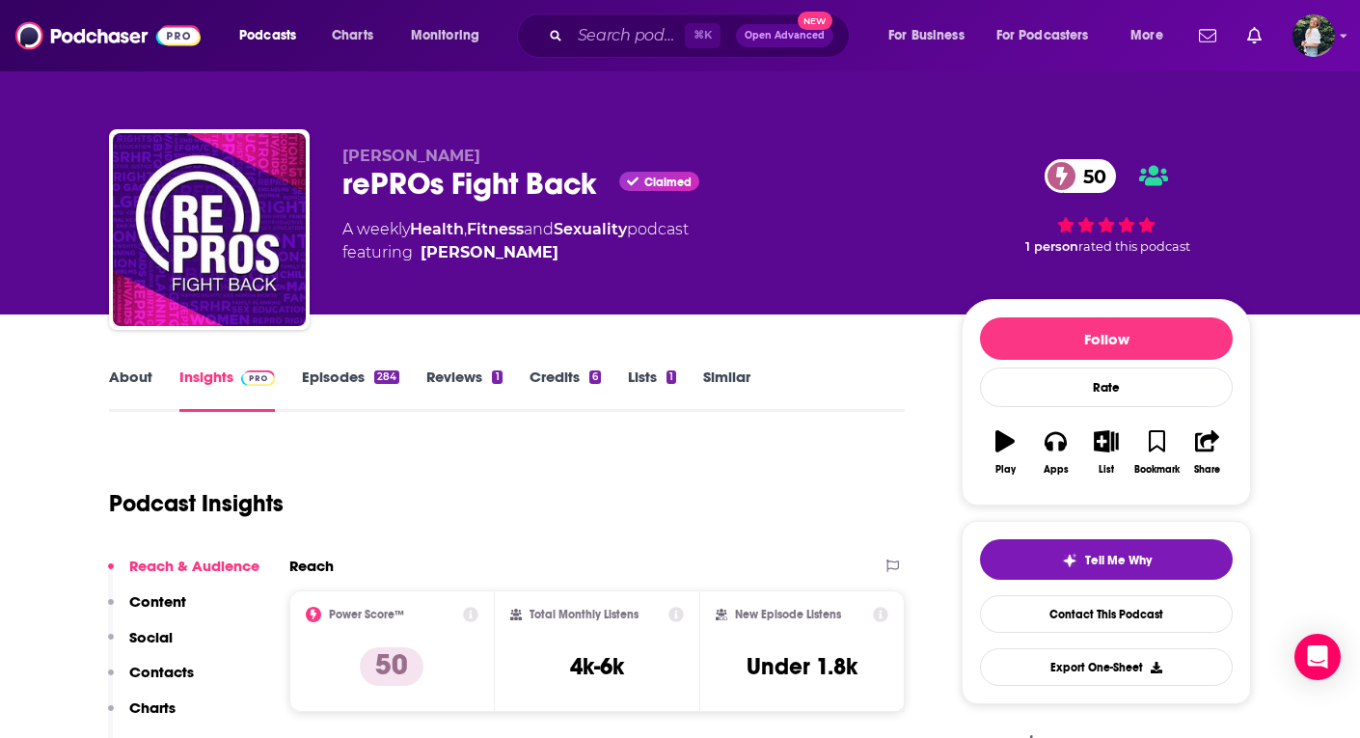
click at [144, 389] on link "About" at bounding box center [130, 390] width 43 height 44
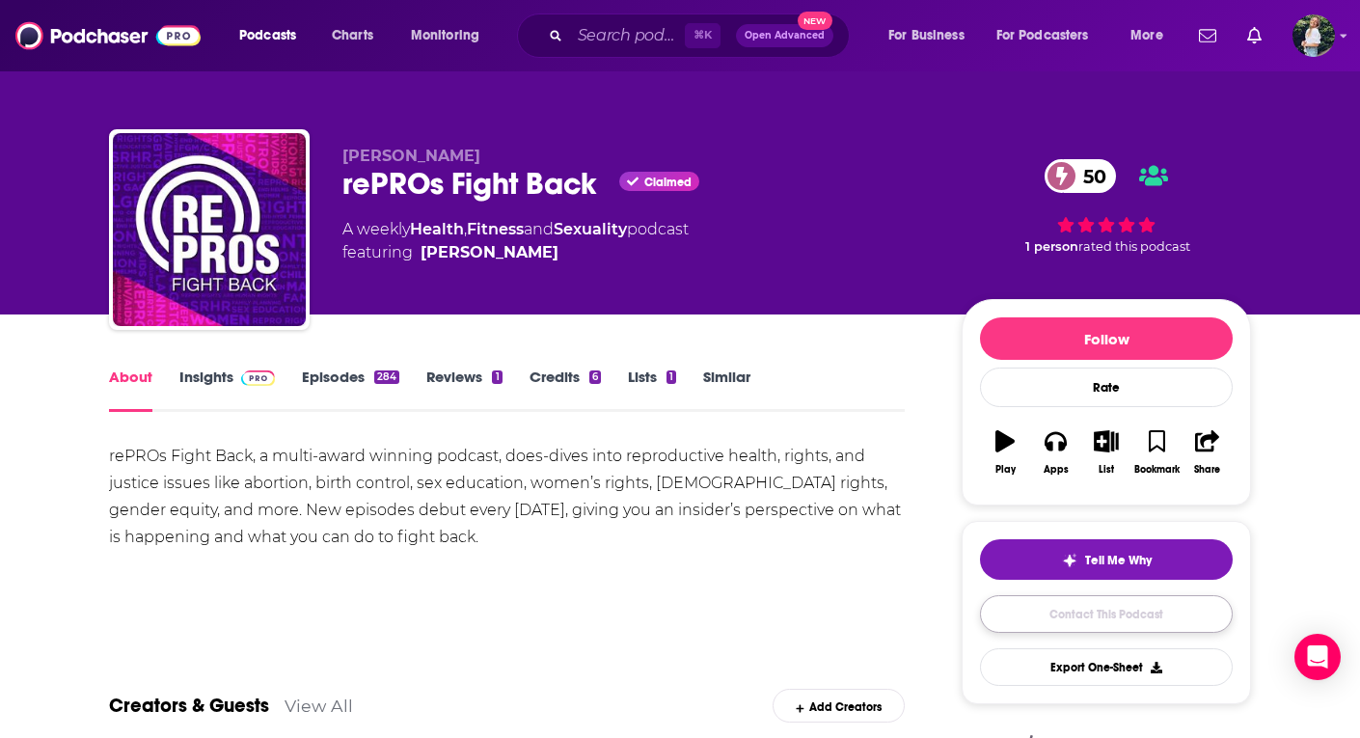
click at [1022, 607] on link "Contact This Podcast" at bounding box center [1106, 614] width 253 height 38
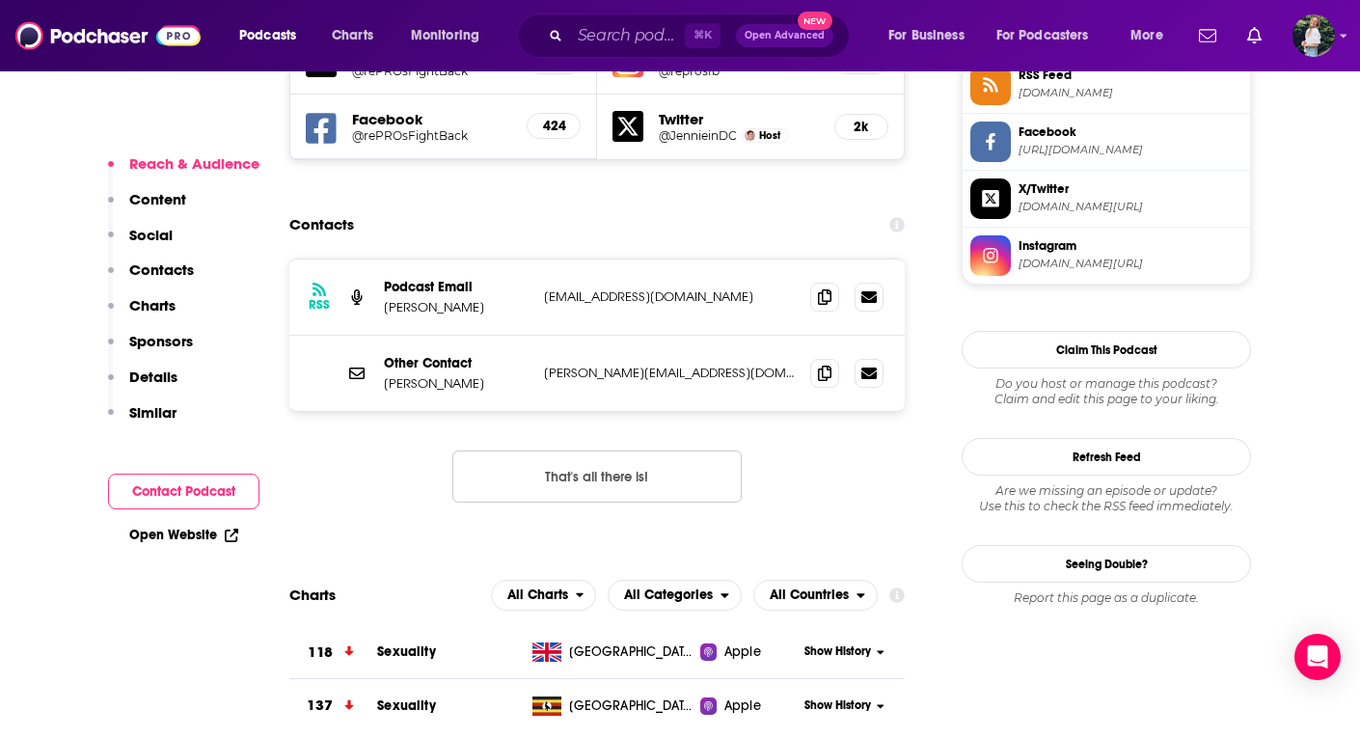
scroll to position [1811, 0]
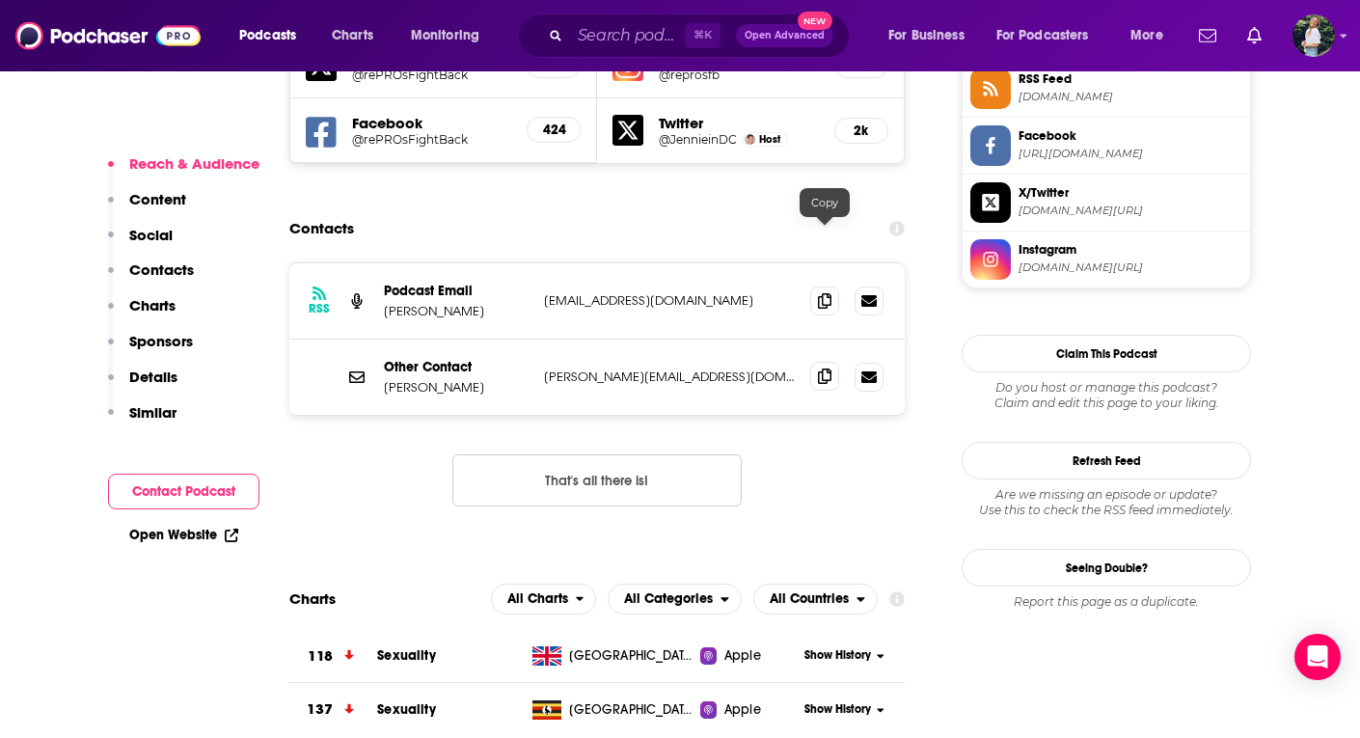
click at [823, 369] on icon at bounding box center [825, 376] width 14 height 15
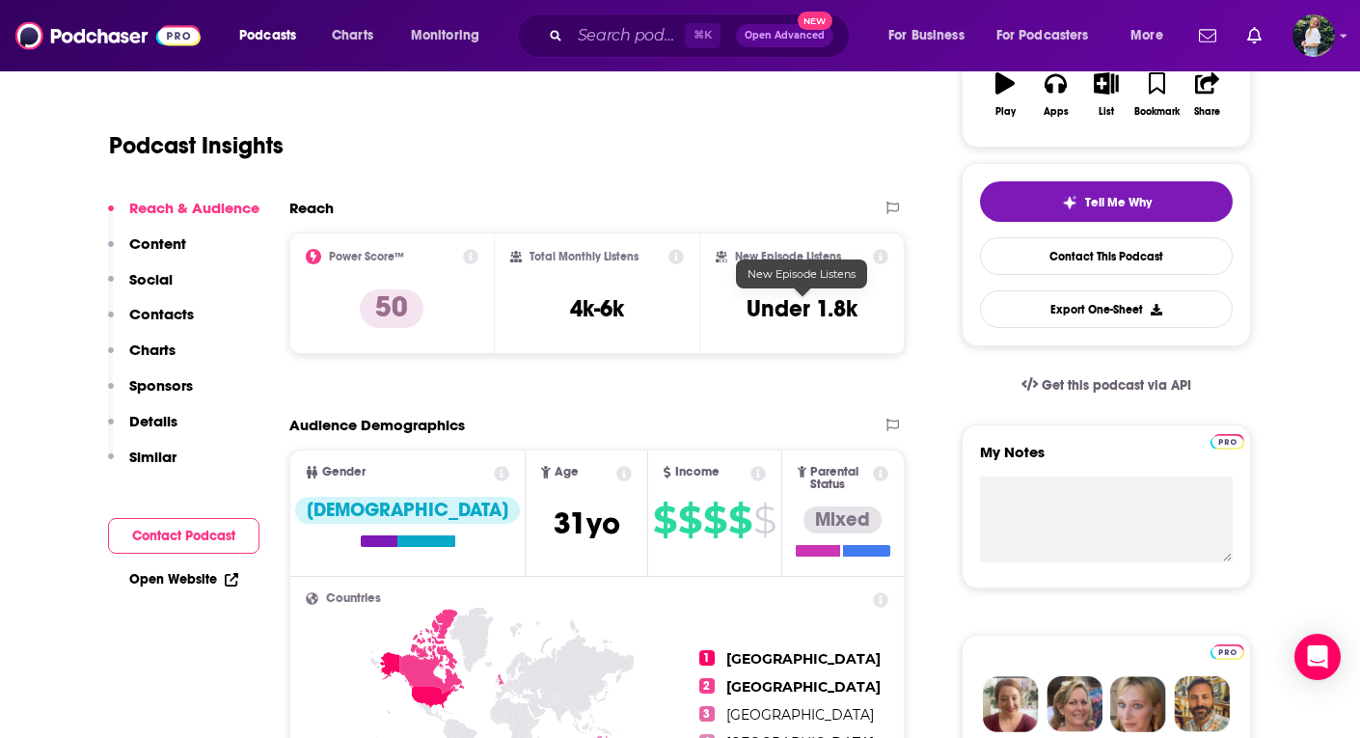
scroll to position [0, 0]
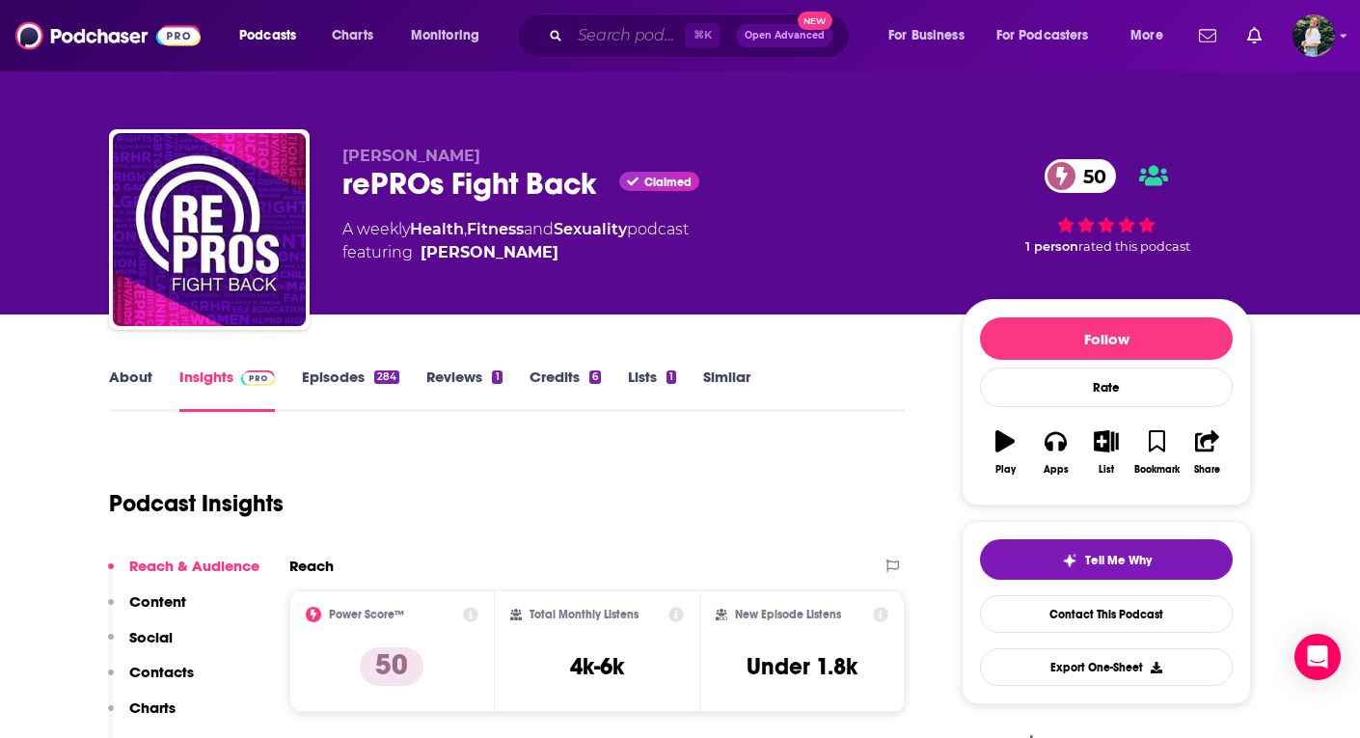
click at [640, 32] on input "Search podcasts, credits, & more..." at bounding box center [627, 35] width 115 height 31
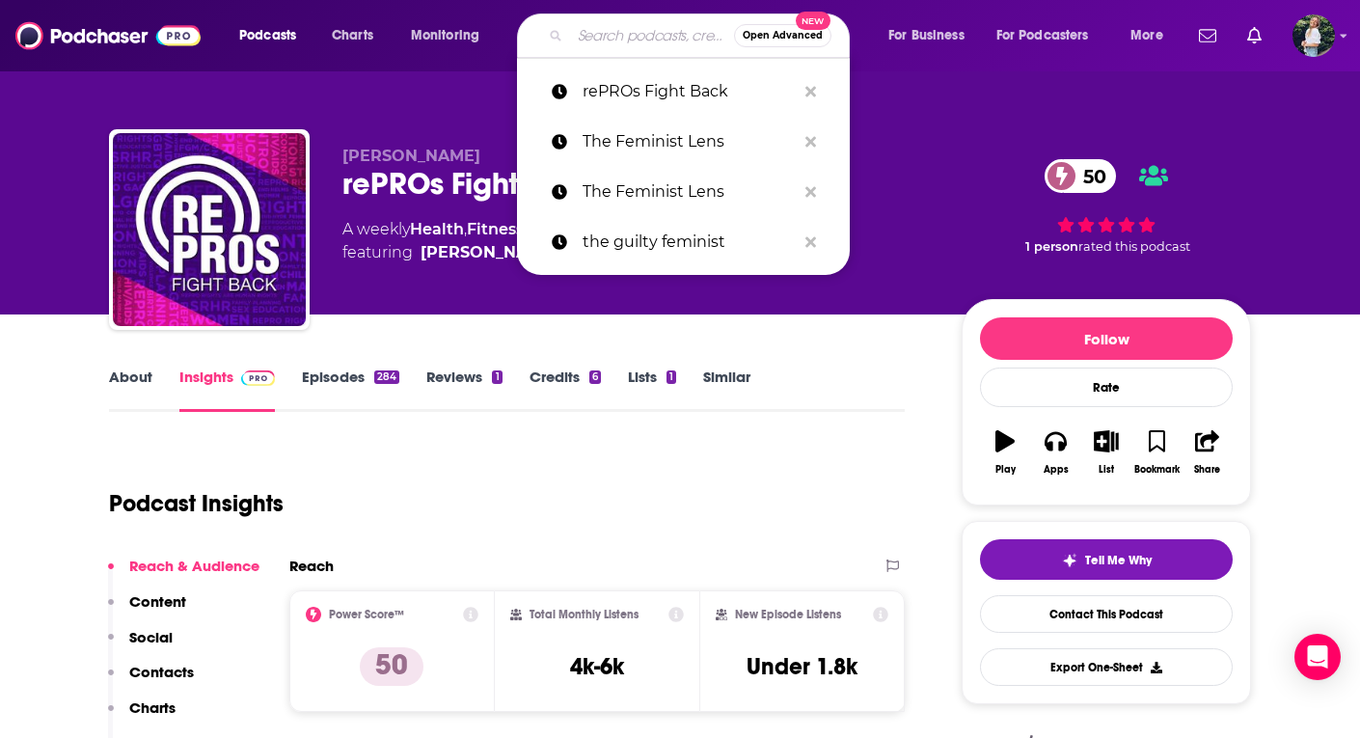
paste input "Boom! Lawyered"
type input "Boom! Lawyered"
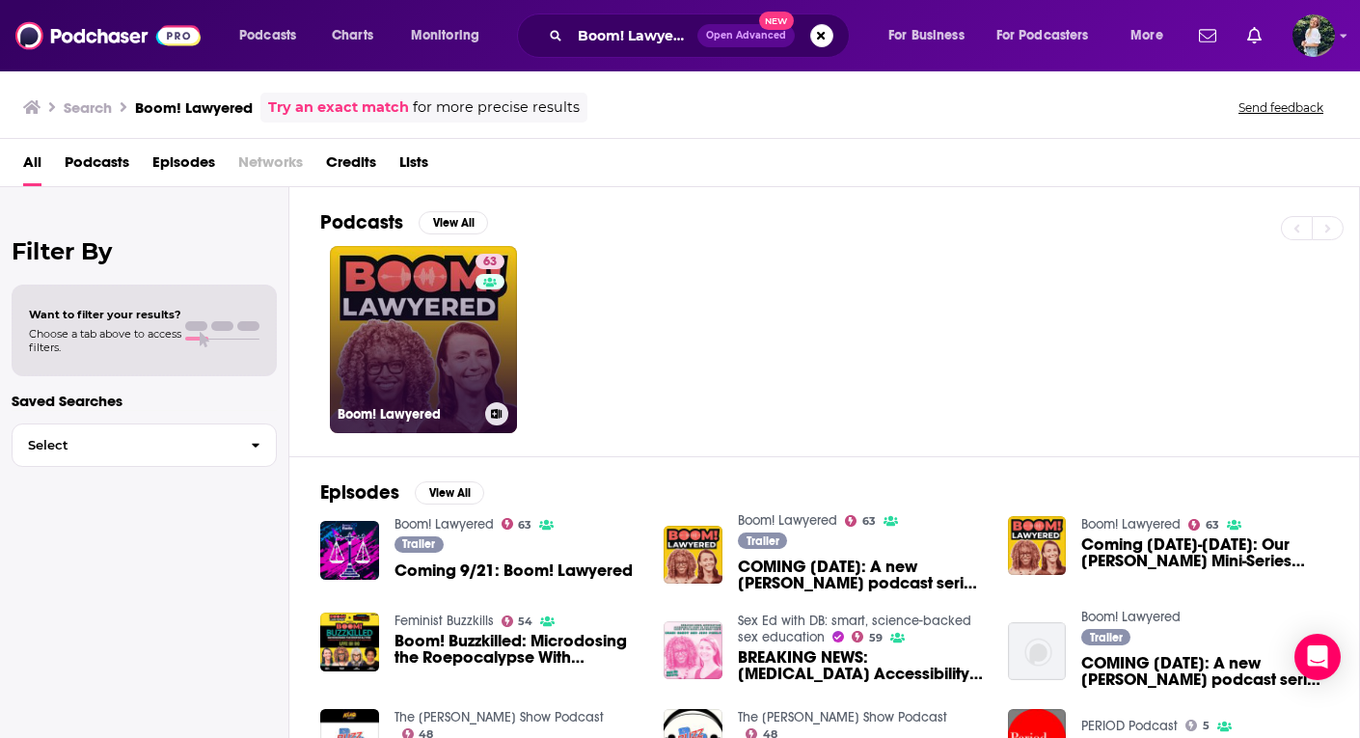
click at [400, 344] on link "63 Boom! Lawyered" at bounding box center [423, 339] width 187 height 187
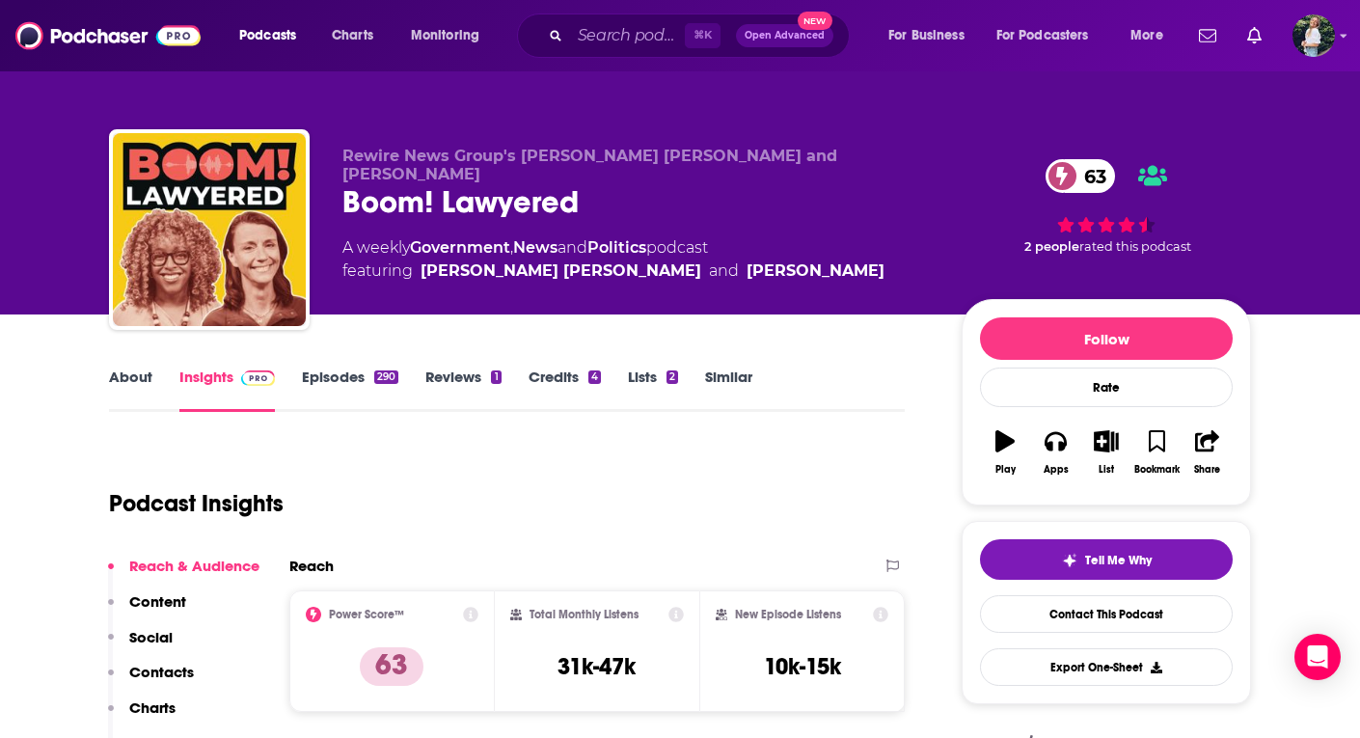
click at [129, 386] on link "About" at bounding box center [130, 390] width 43 height 44
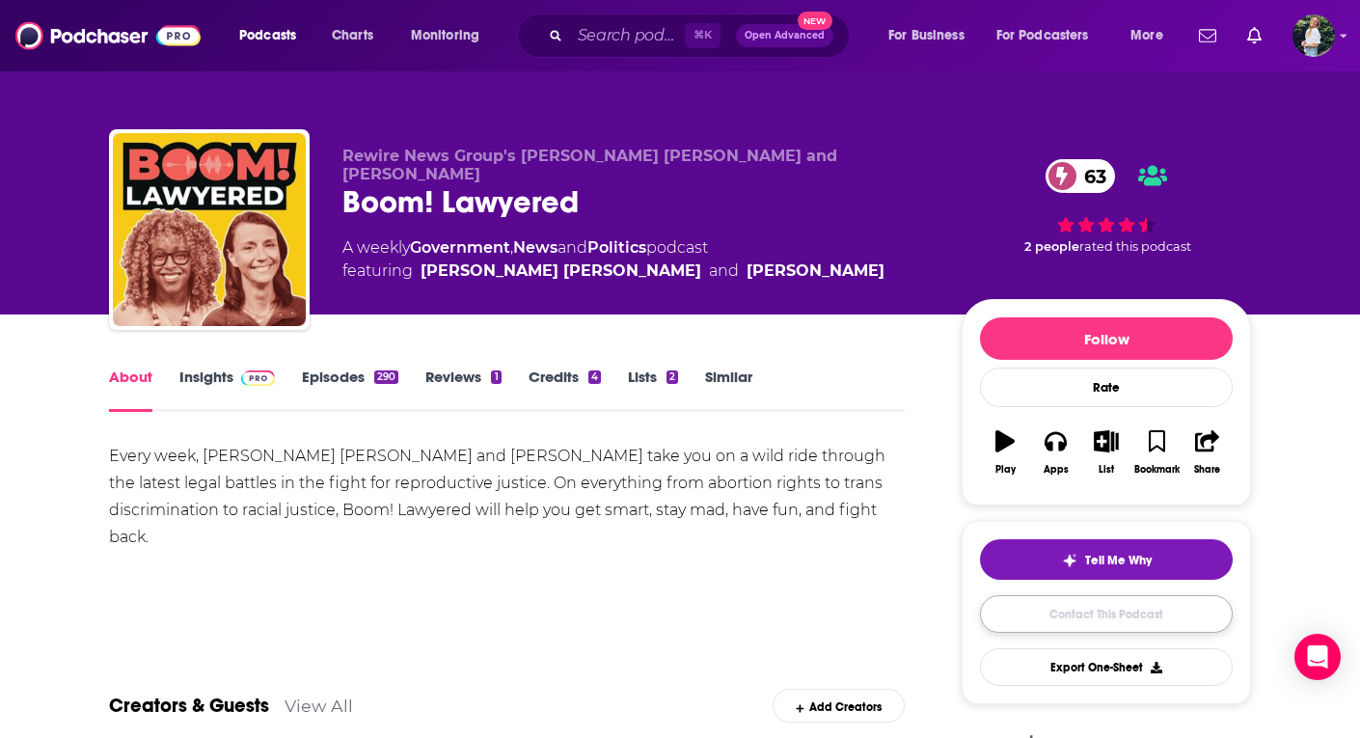
click at [1059, 624] on link "Contact This Podcast" at bounding box center [1106, 614] width 253 height 38
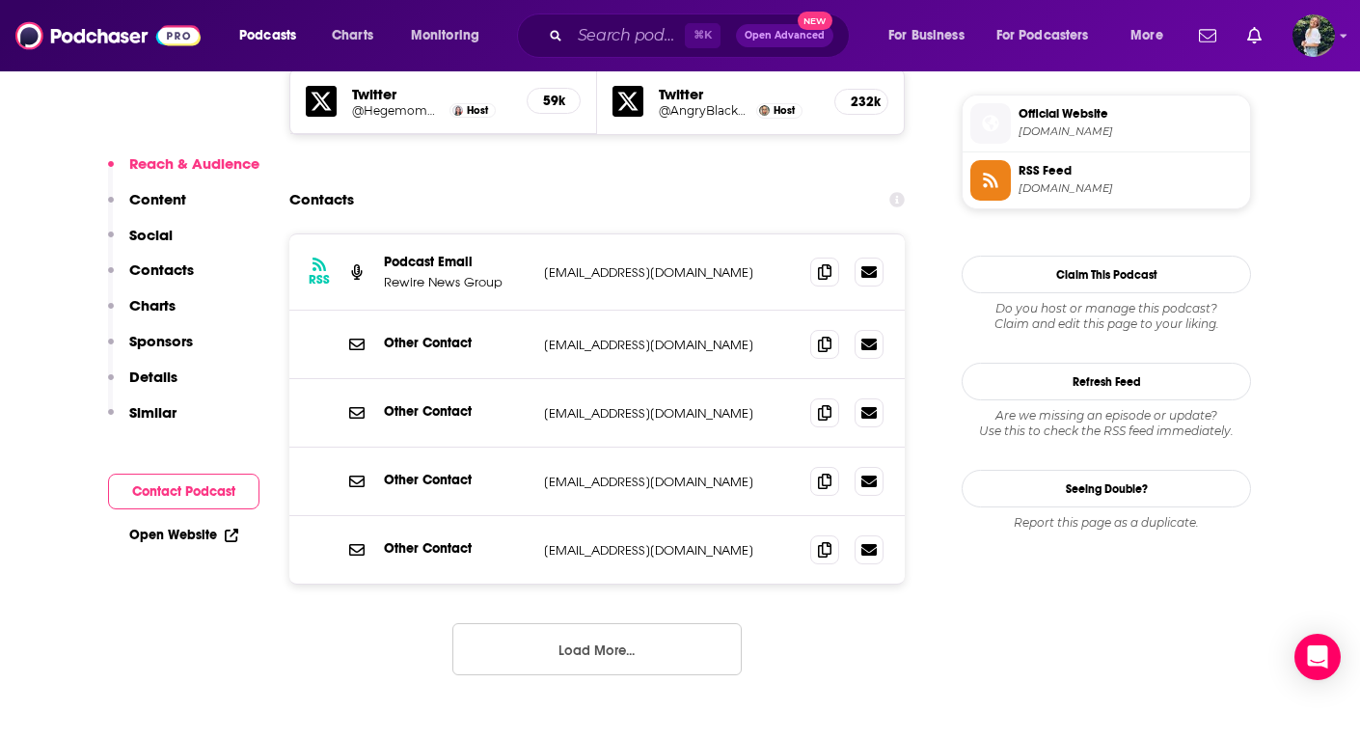
scroll to position [1732, 0]
click at [824, 335] on icon at bounding box center [825, 342] width 14 height 15
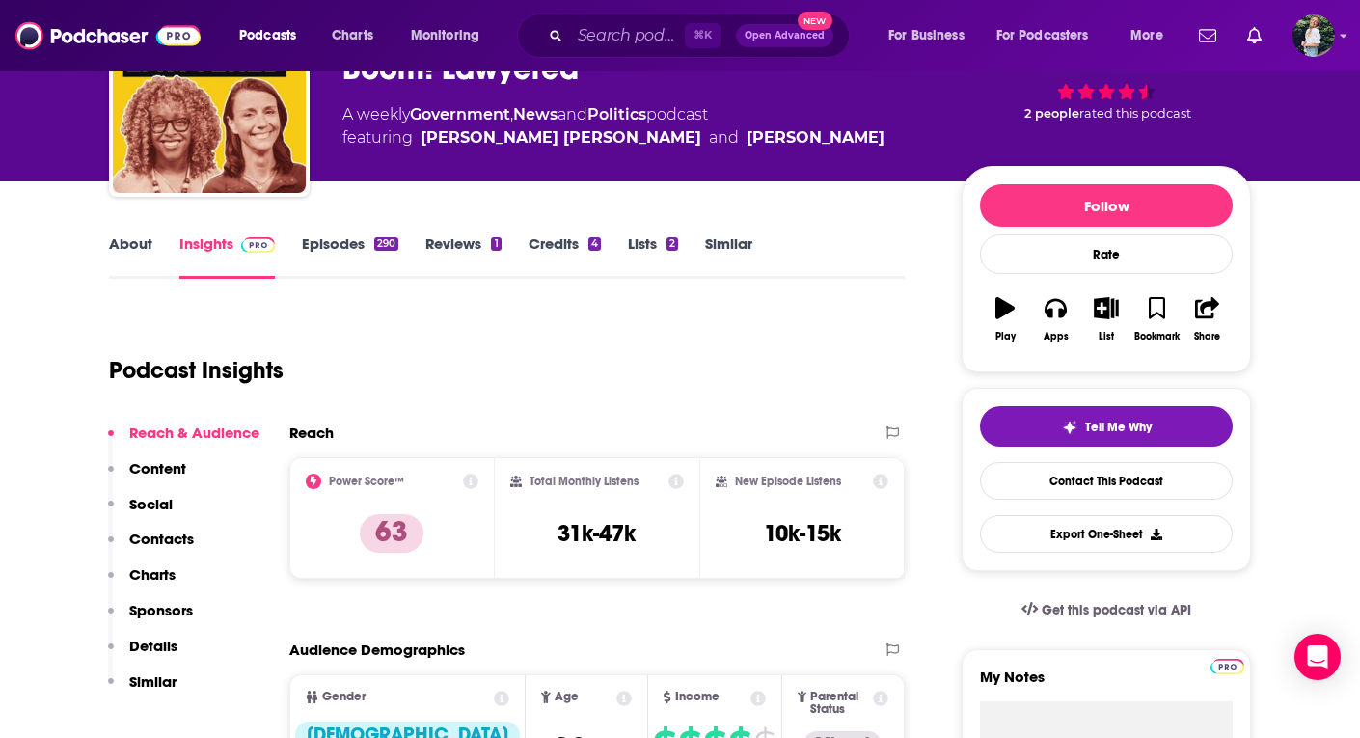
scroll to position [0, 0]
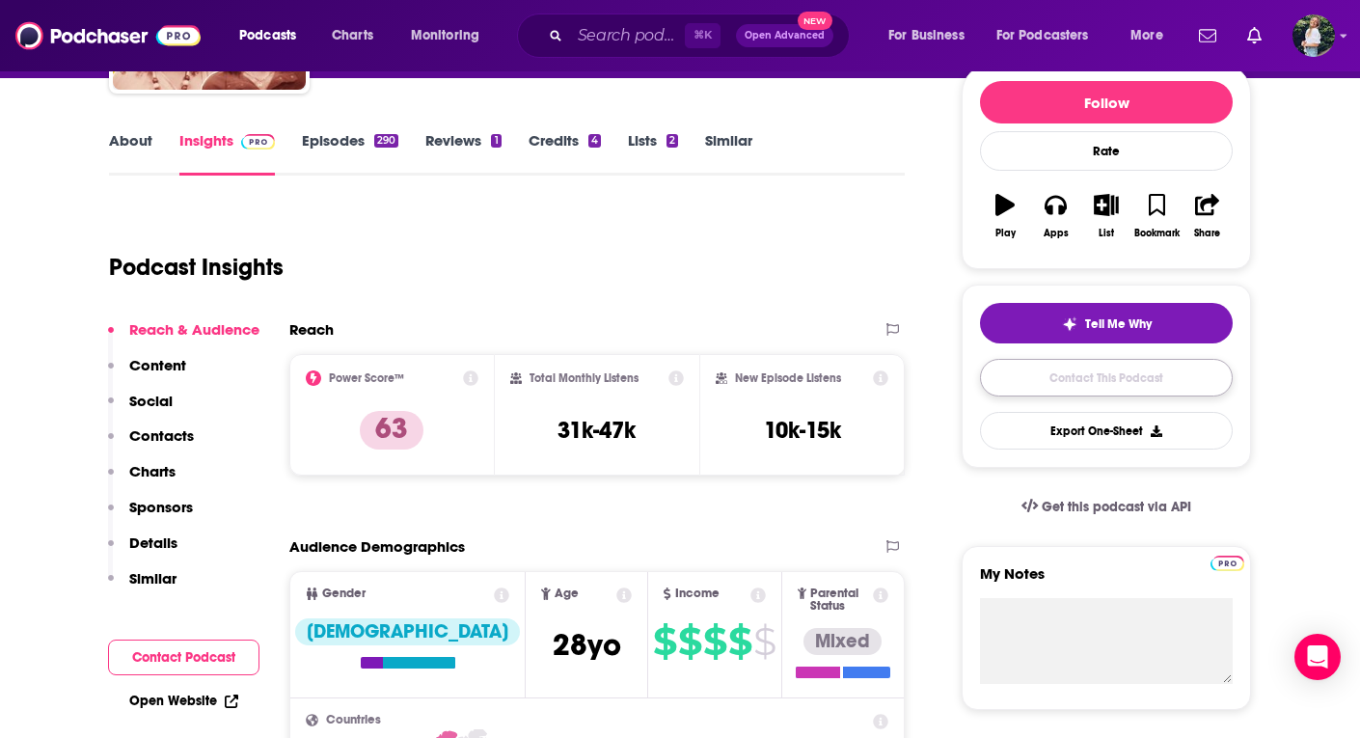
click at [1071, 381] on link "Contact This Podcast" at bounding box center [1106, 378] width 253 height 38
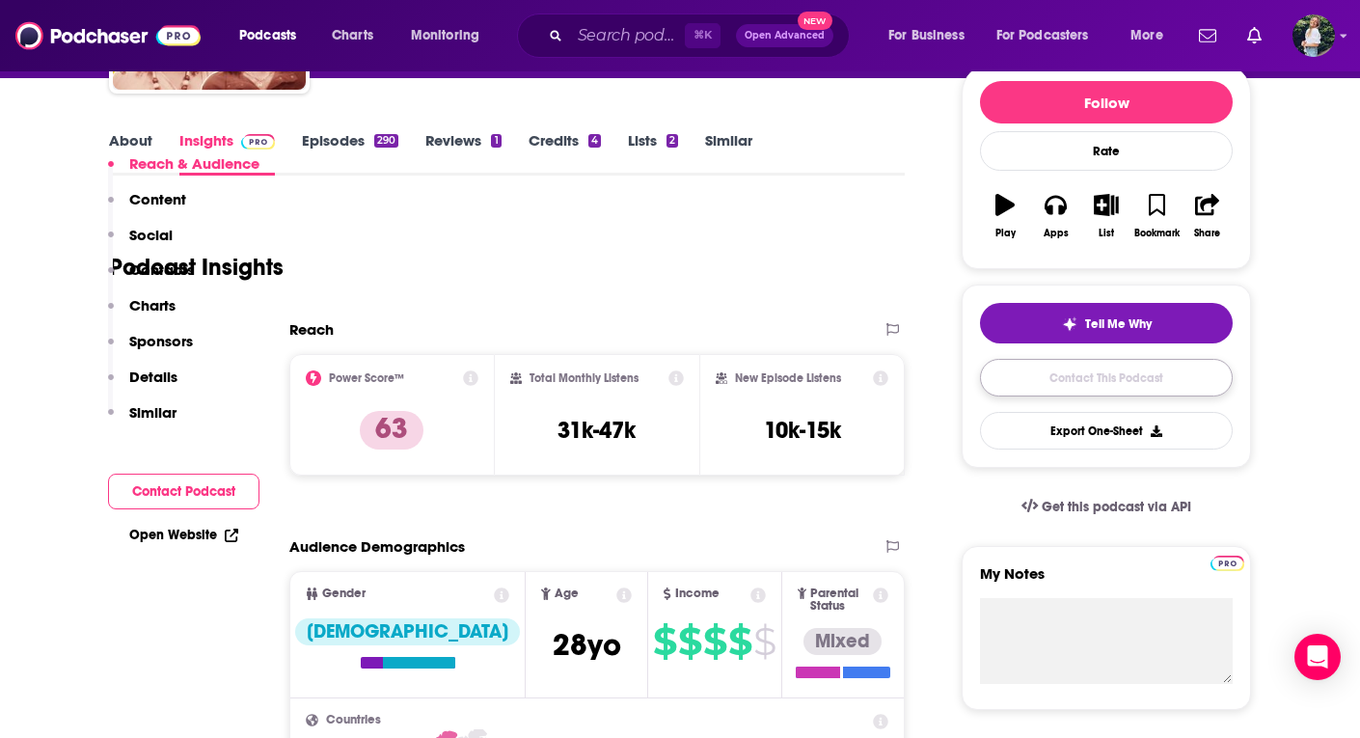
scroll to position [1840, 0]
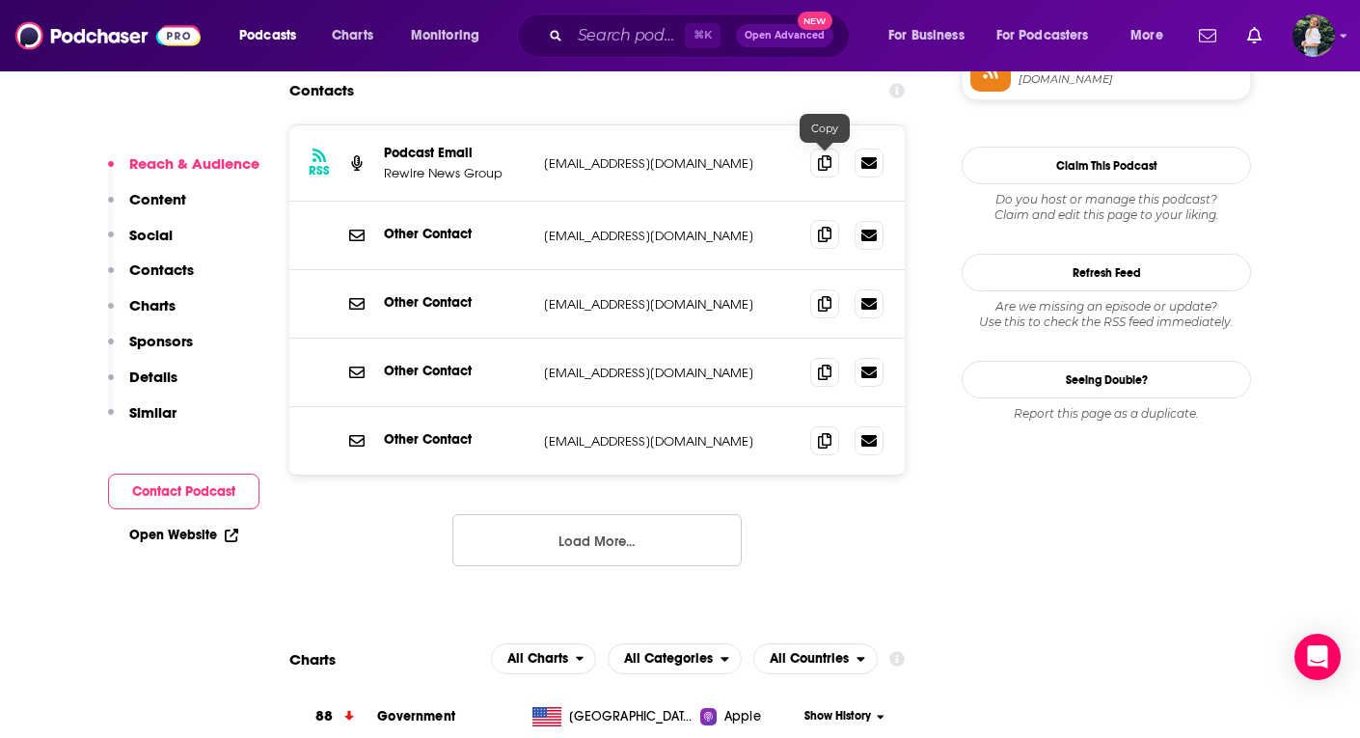
click at [814, 220] on span at bounding box center [824, 234] width 29 height 29
click at [580, 53] on div "⌘ K Open Advanced New" at bounding box center [683, 36] width 333 height 44
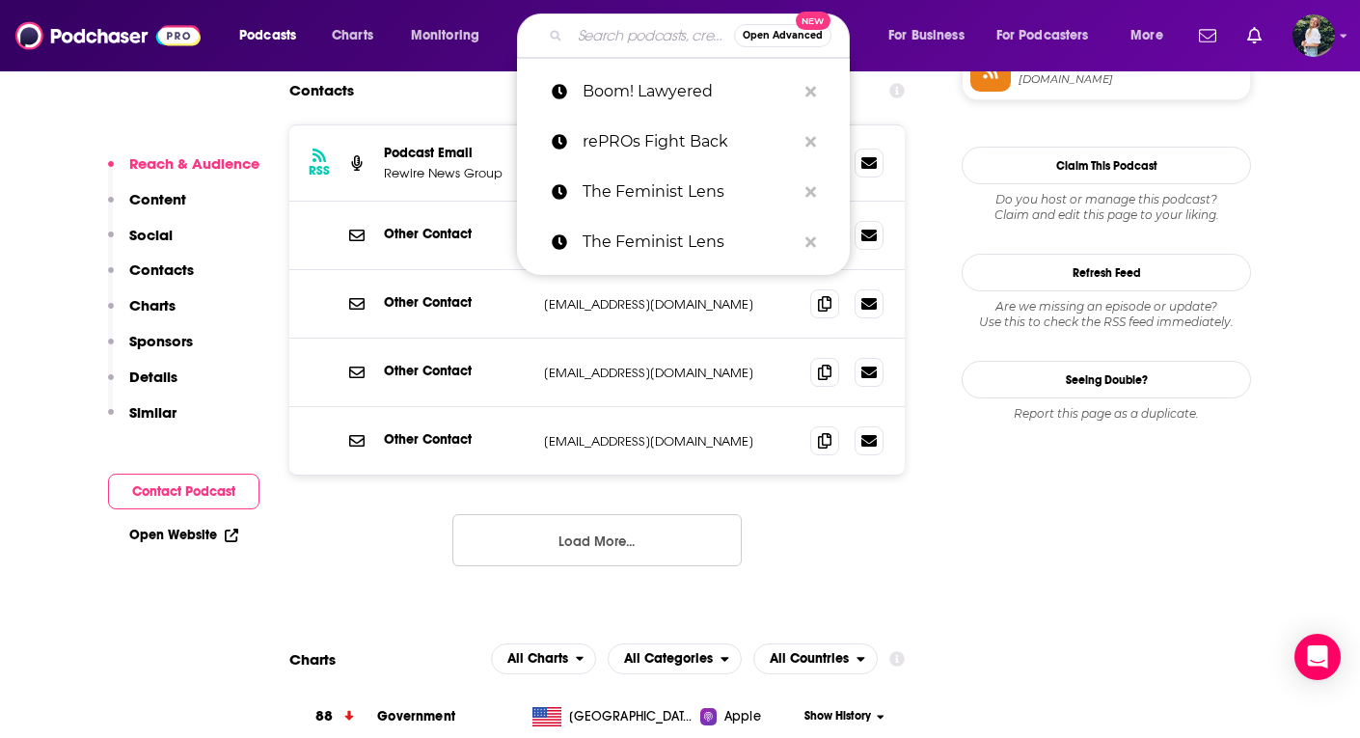
click at [585, 40] on input "Search podcasts, credits, & more..." at bounding box center [652, 35] width 164 height 31
paste input "No Body Criminalized"
type input "No Body Criminalized"
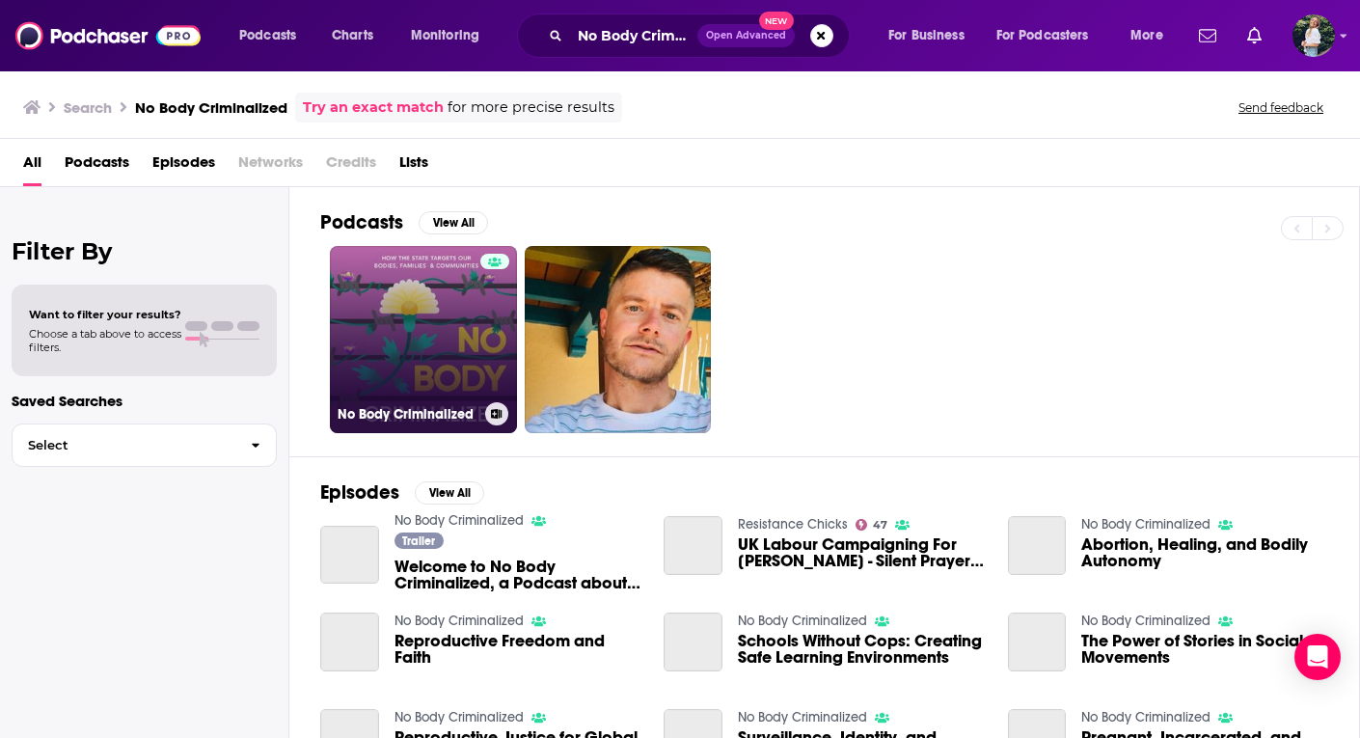
click at [432, 369] on link "No Body Criminalized" at bounding box center [423, 339] width 187 height 187
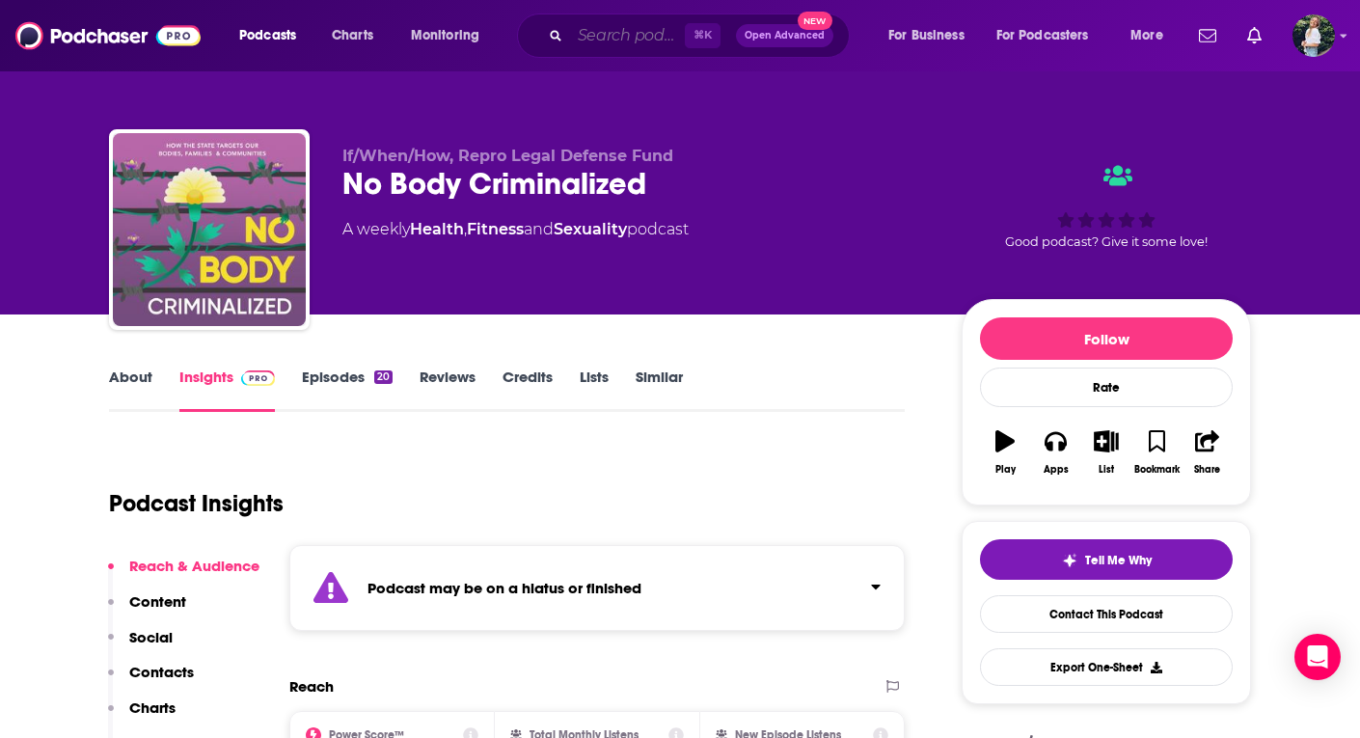
click at [658, 39] on input "Search podcasts, credits, & more..." at bounding box center [627, 35] width 115 height 31
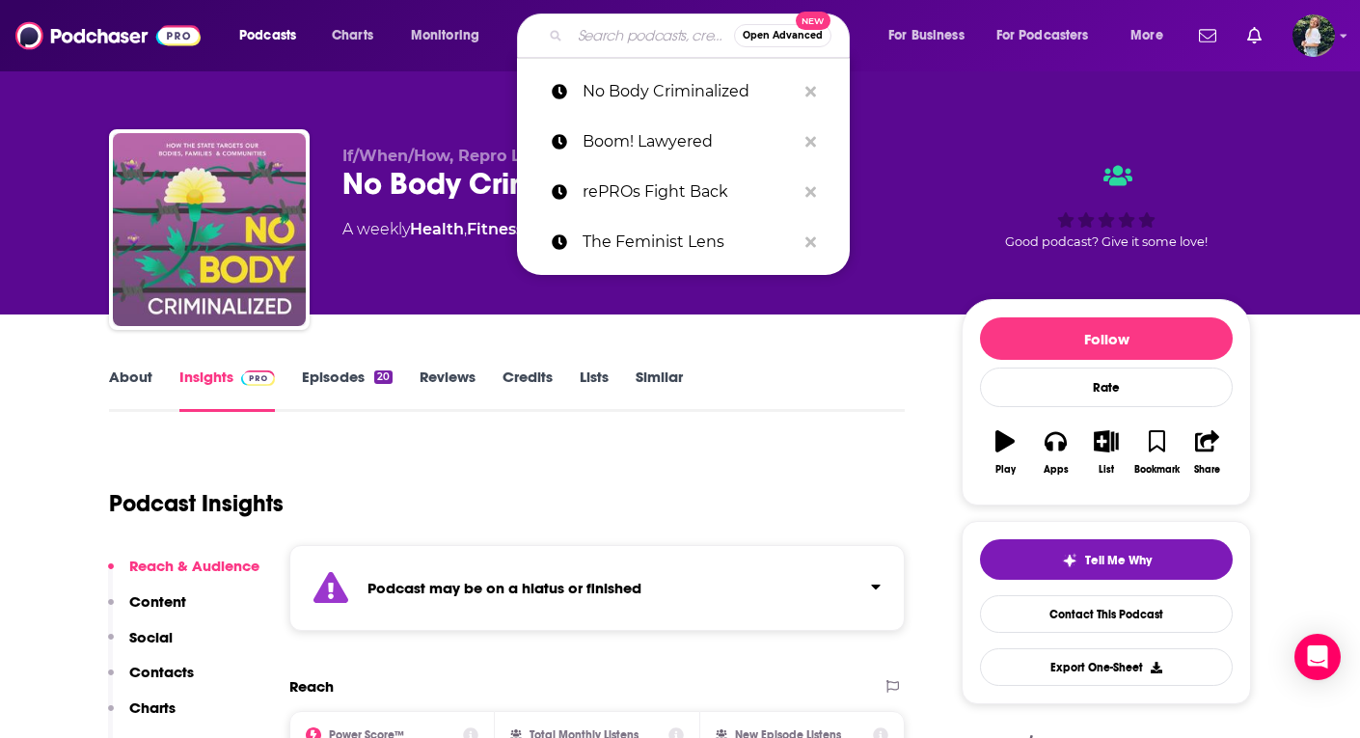
paste input "Extraordinary: The Fight for Reproductive Justice"
type input "Extraordinary: The Fight for Reproductive Justice"
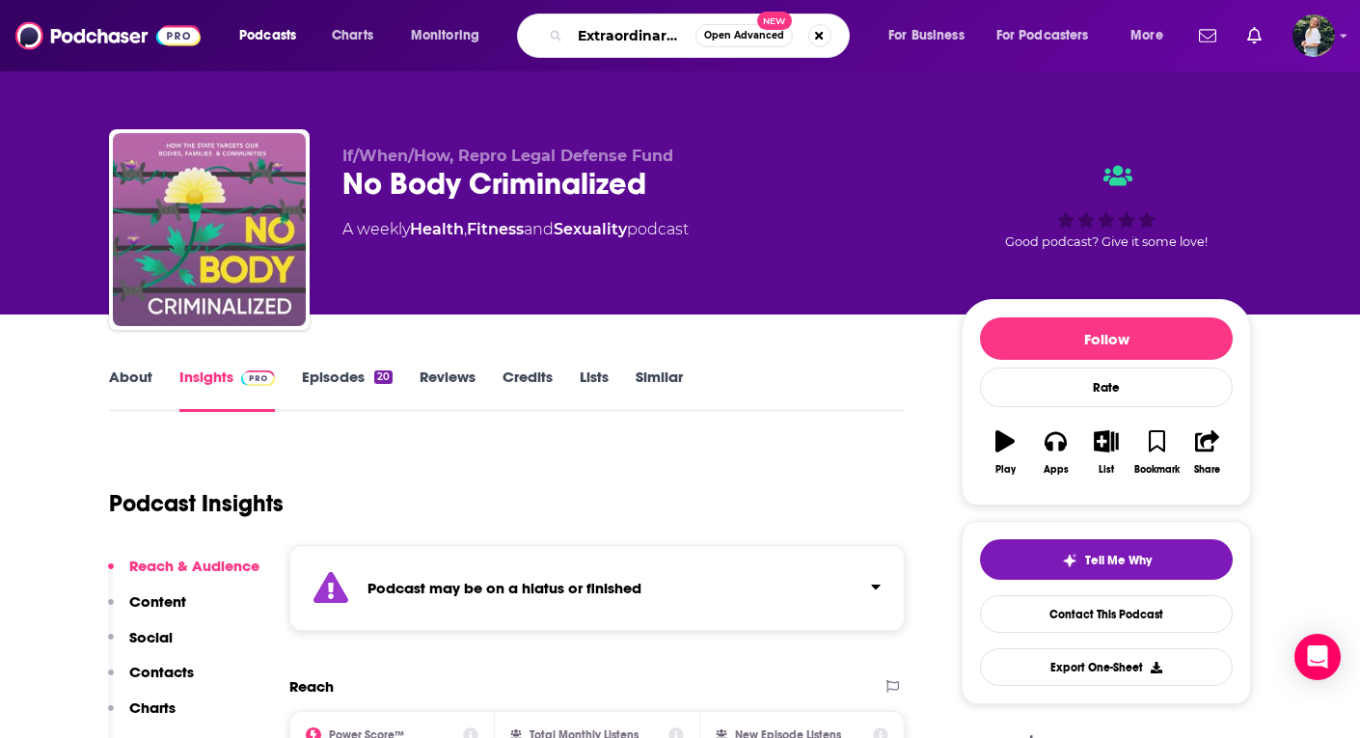
scroll to position [0, 240]
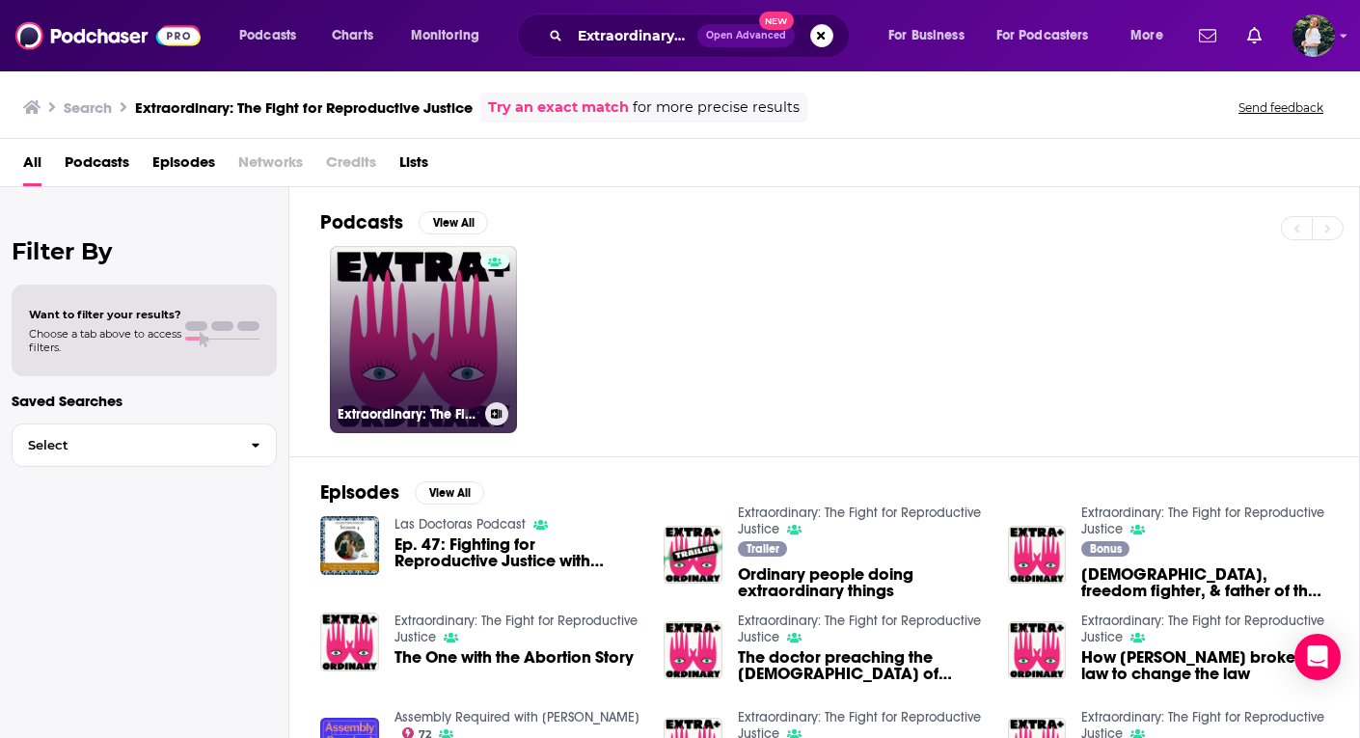
click at [456, 357] on link "Extraordinary: The Fight for Reproductive Justice" at bounding box center [423, 339] width 187 height 187
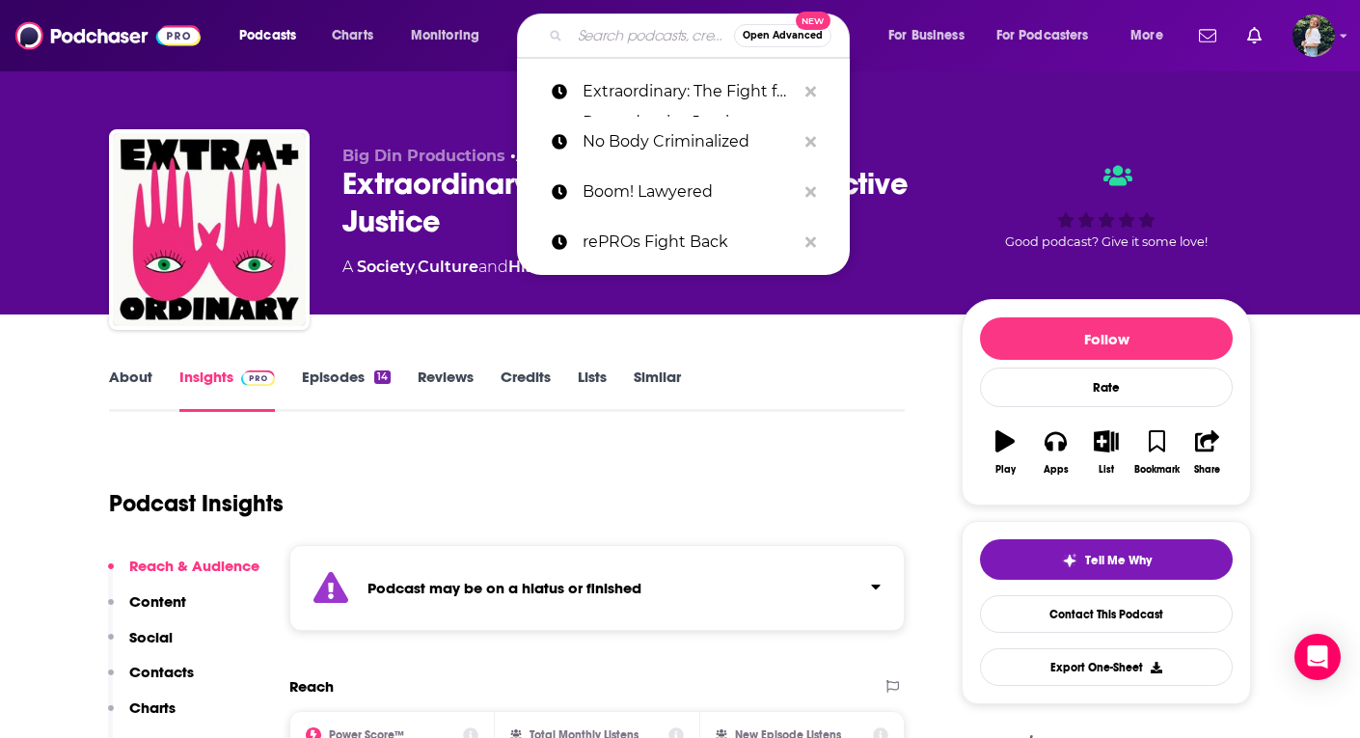
click at [577, 45] on input "Search podcasts, credits, & more..." at bounding box center [652, 35] width 164 height 31
paste input "Sexual and Reproductive Health Matters Podcast"
type input "Sexual and Reproductive Health Matters Podcast"
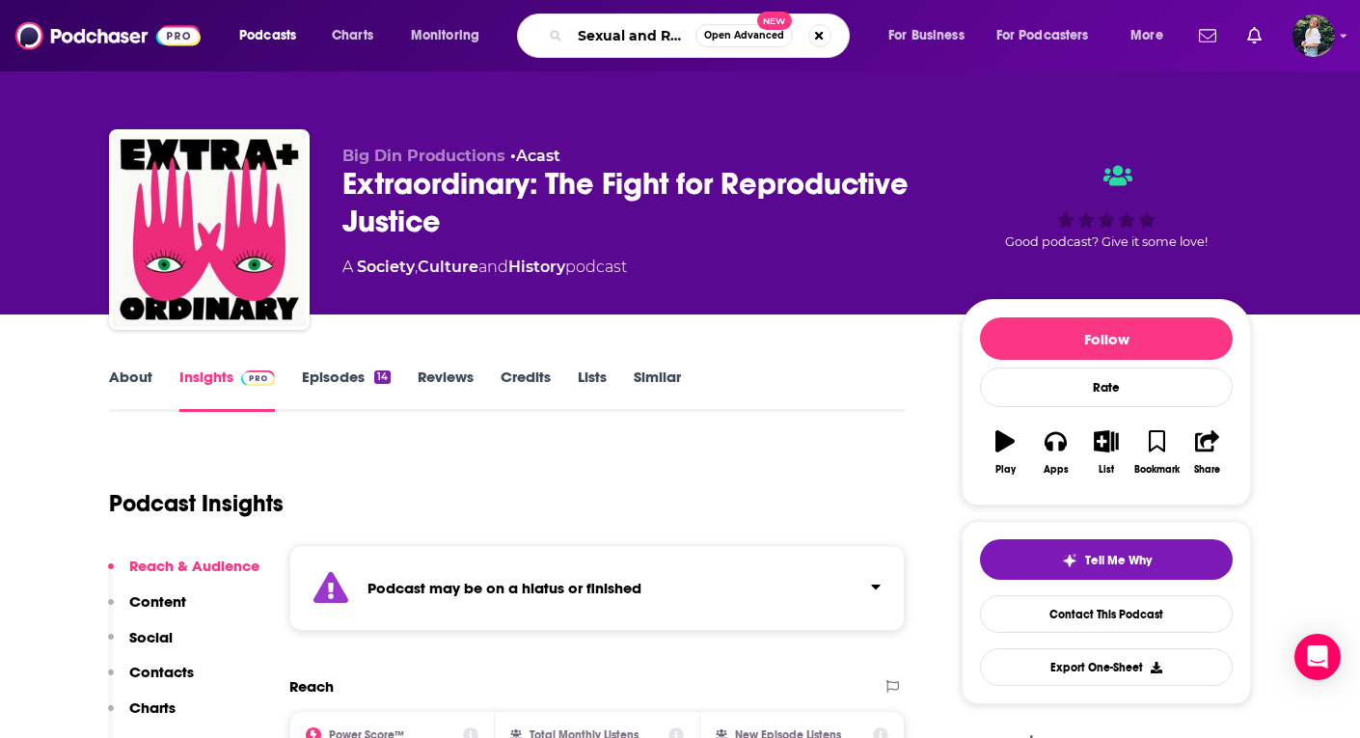
scroll to position [0, 238]
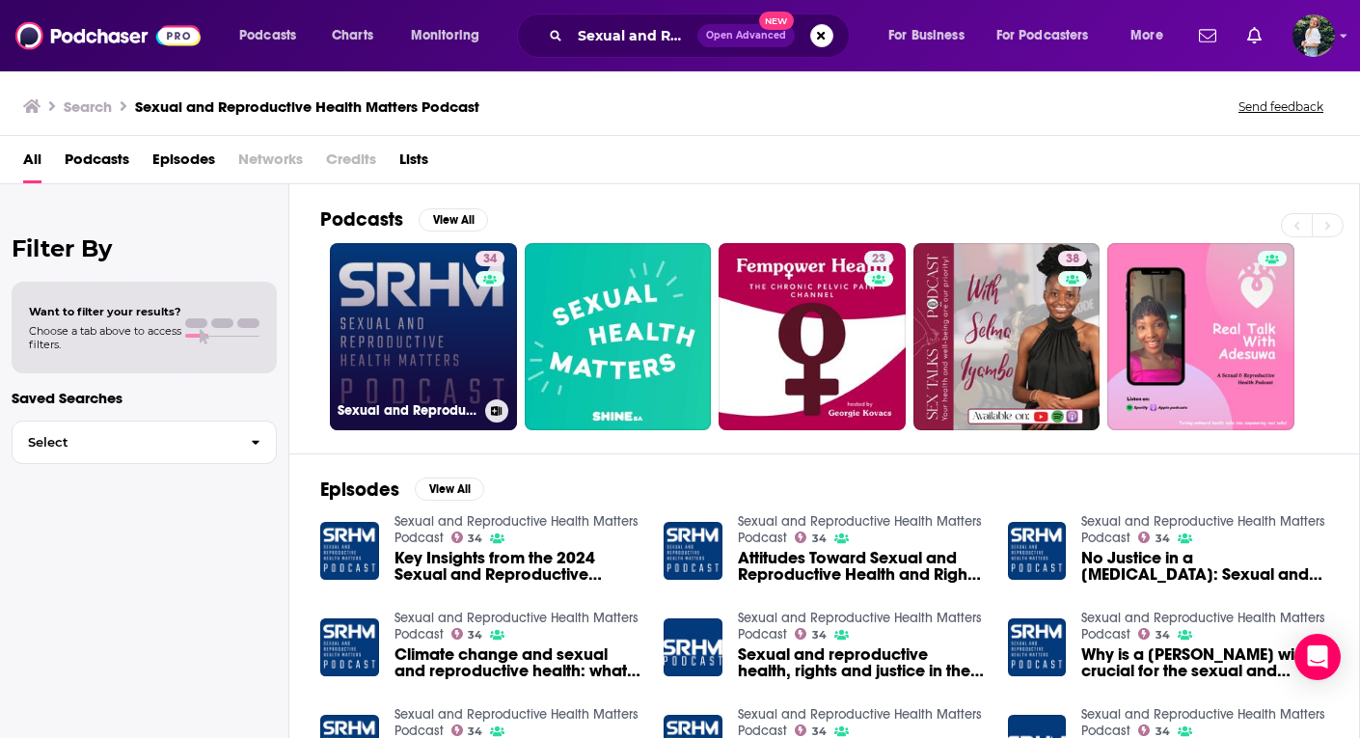
click at [438, 308] on link "34 Sexual and Reproductive Health Matters Podcast" at bounding box center [423, 336] width 187 height 187
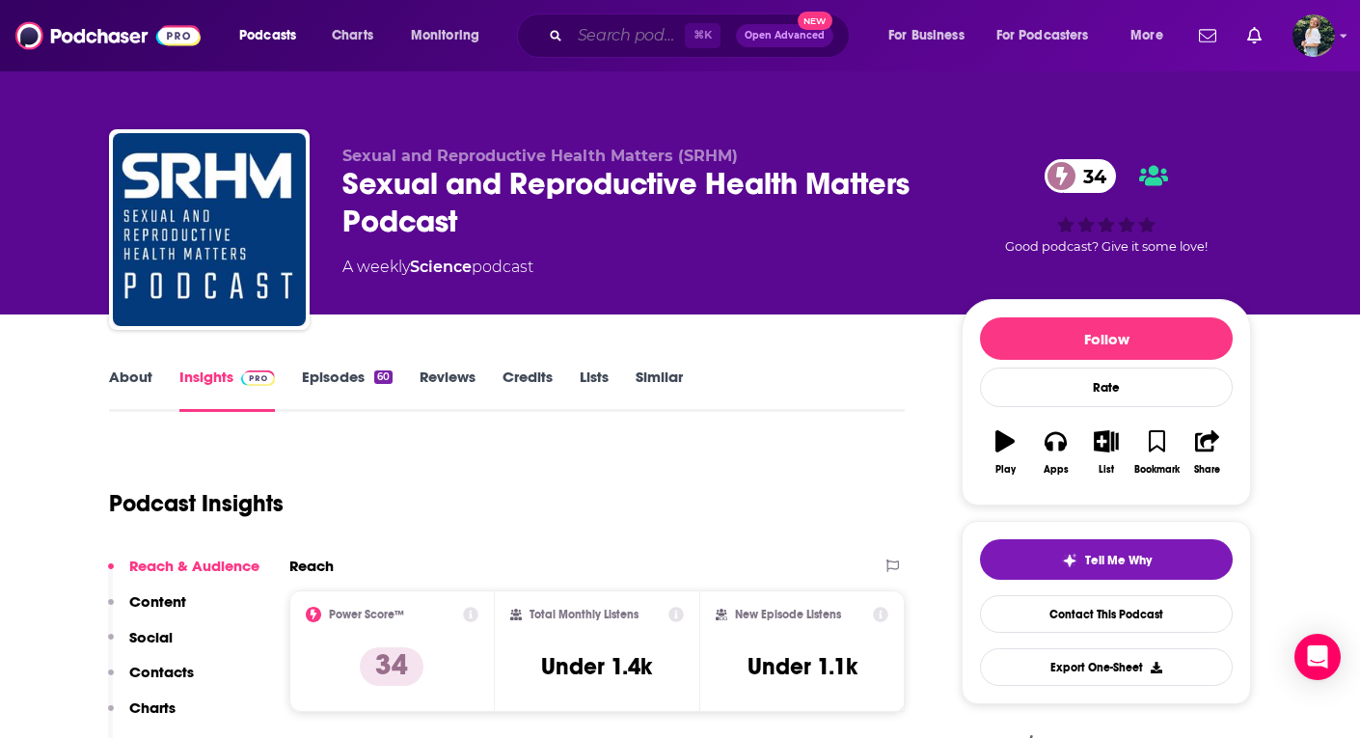
click at [583, 39] on input "Search podcasts, credits, & more..." at bounding box center [627, 35] width 115 height 31
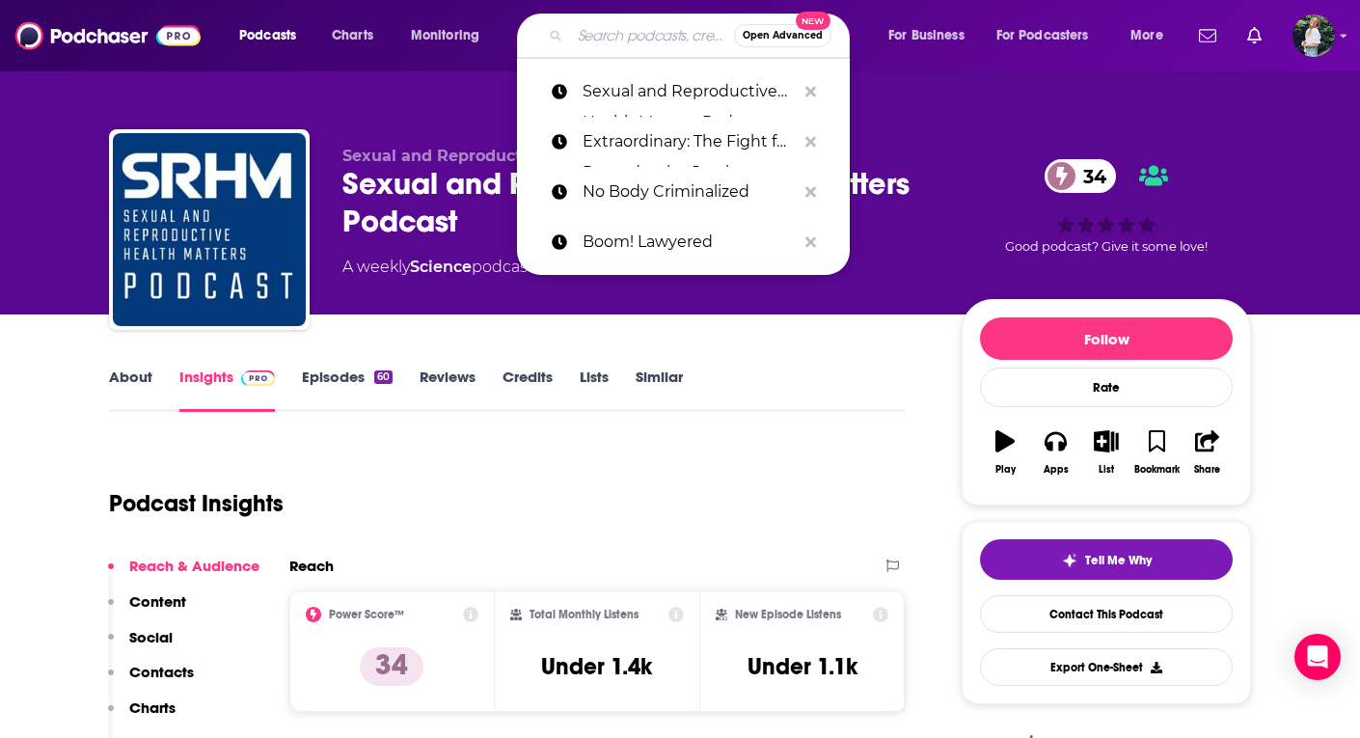
paste input "Boom Lawyered"
type input "Boom Lawyered"
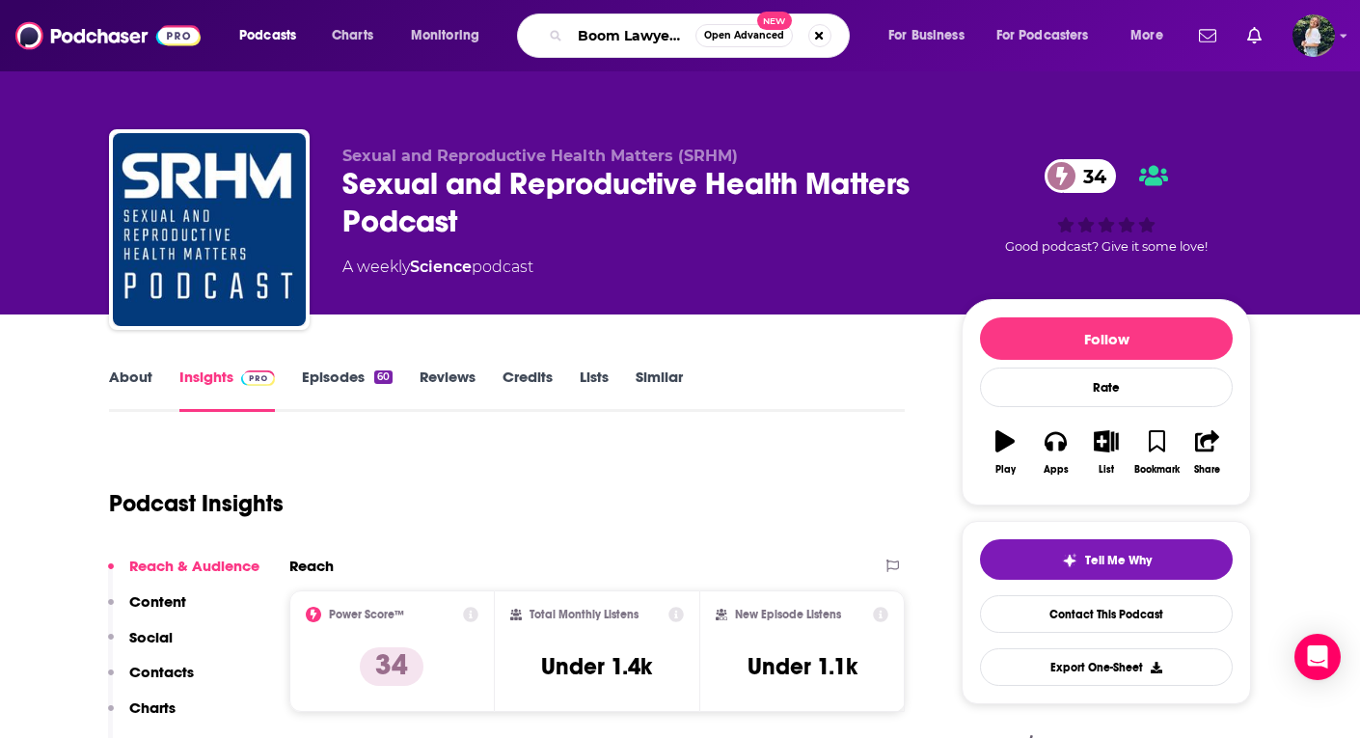
scroll to position [0, 11]
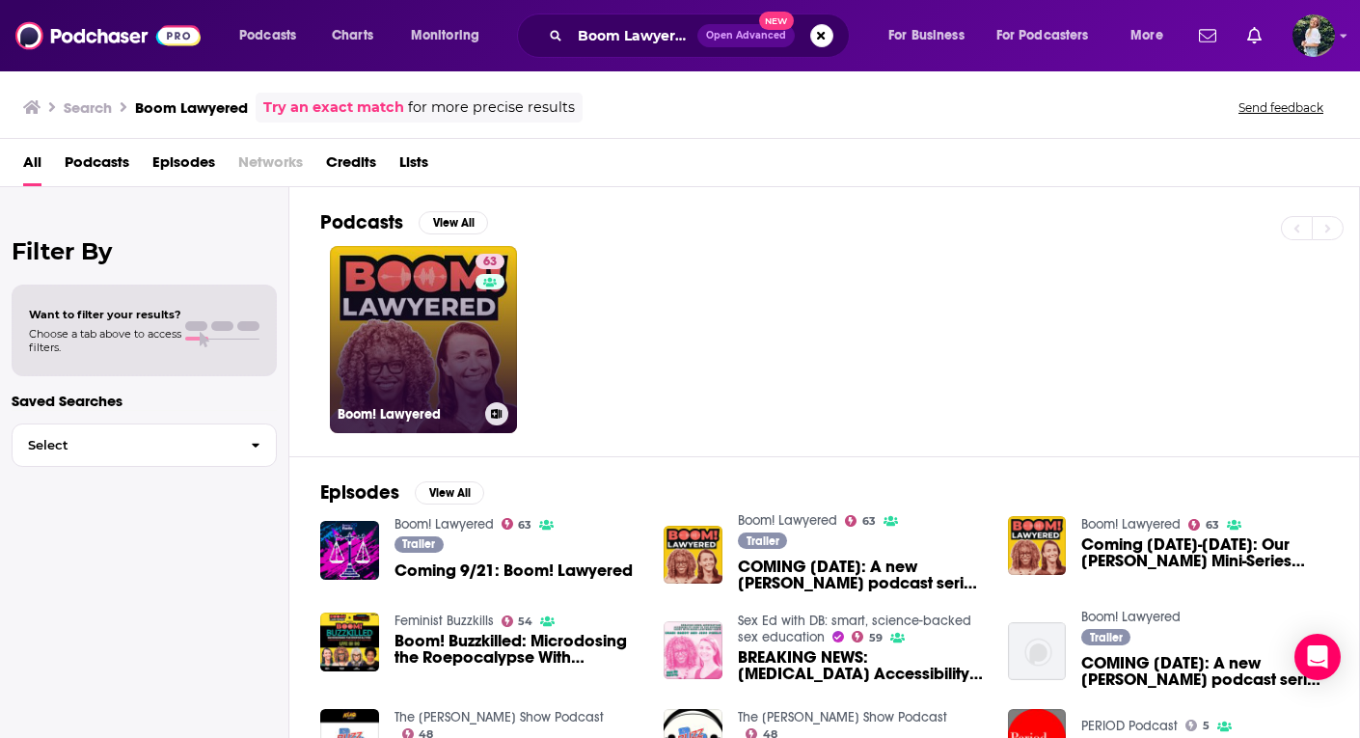
click at [433, 383] on link "63 Boom! Lawyered" at bounding box center [423, 339] width 187 height 187
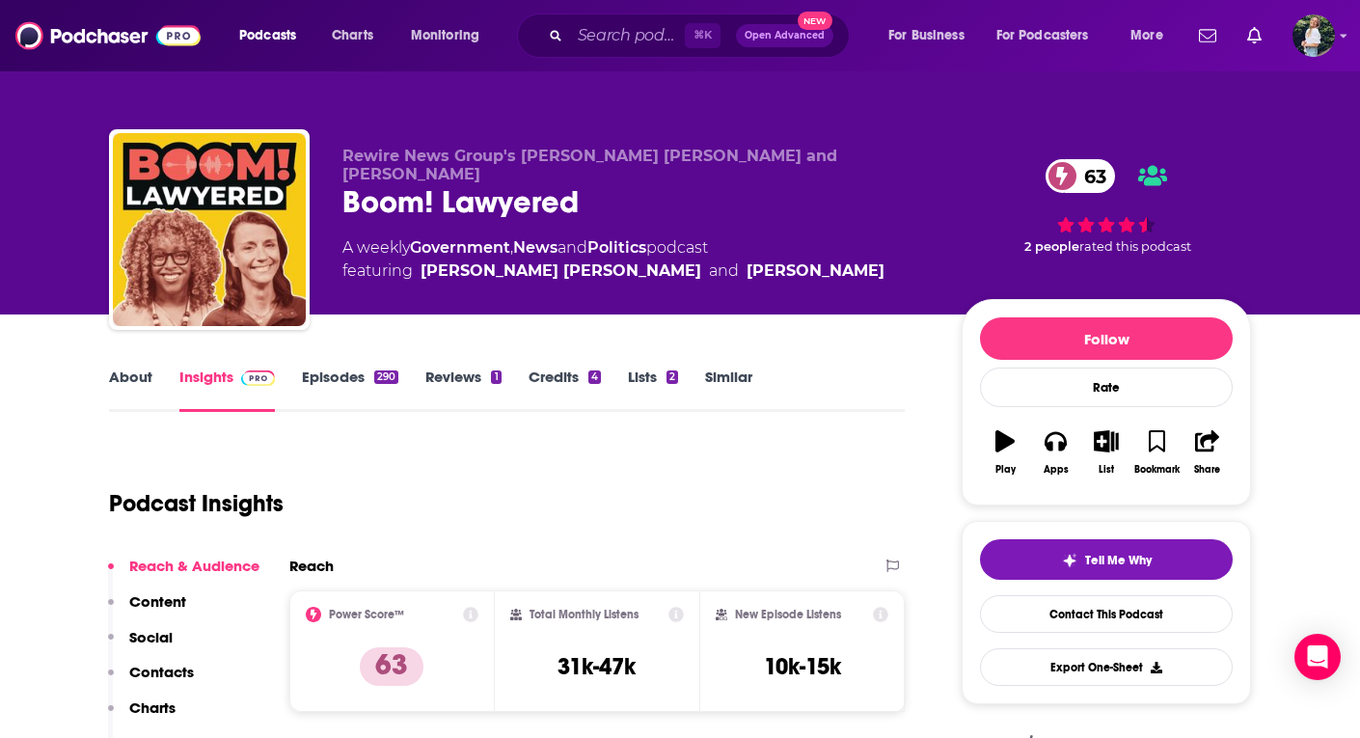
click at [718, 387] on link "Similar" at bounding box center [728, 390] width 47 height 44
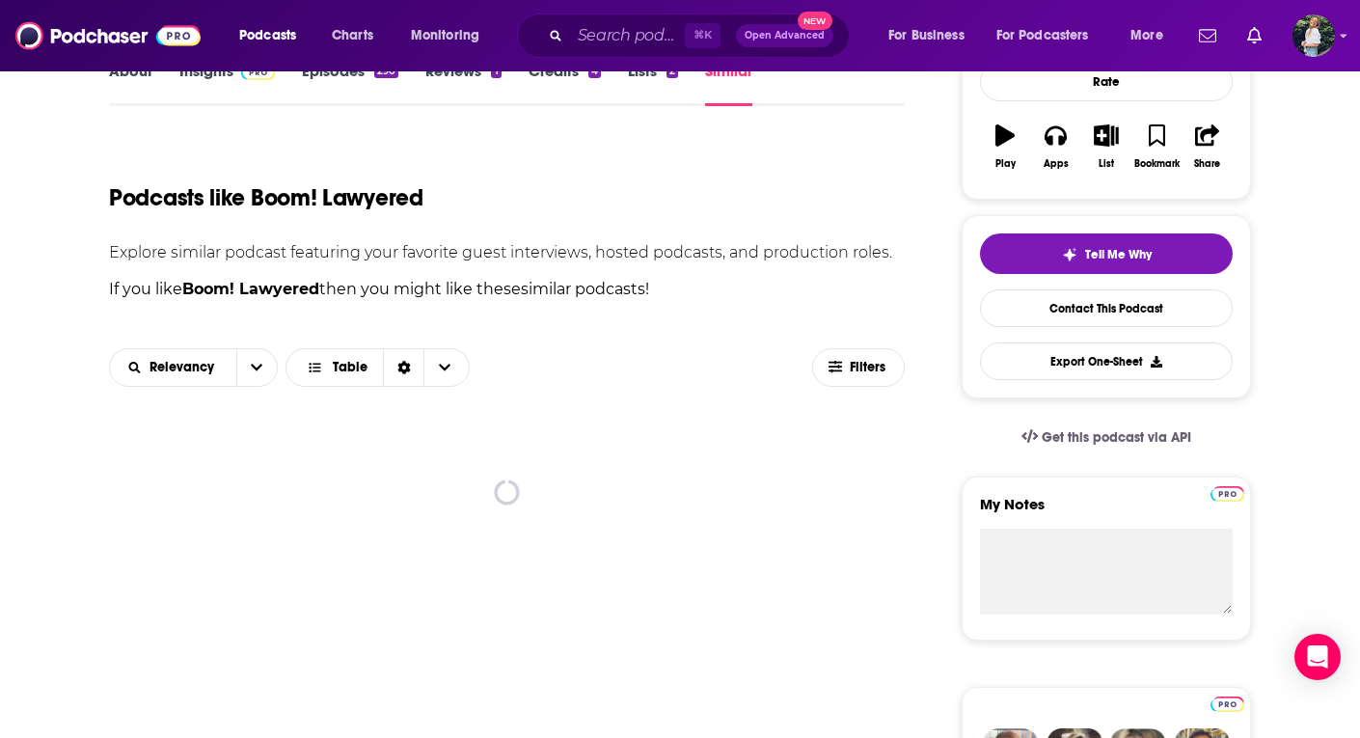
scroll to position [315, 0]
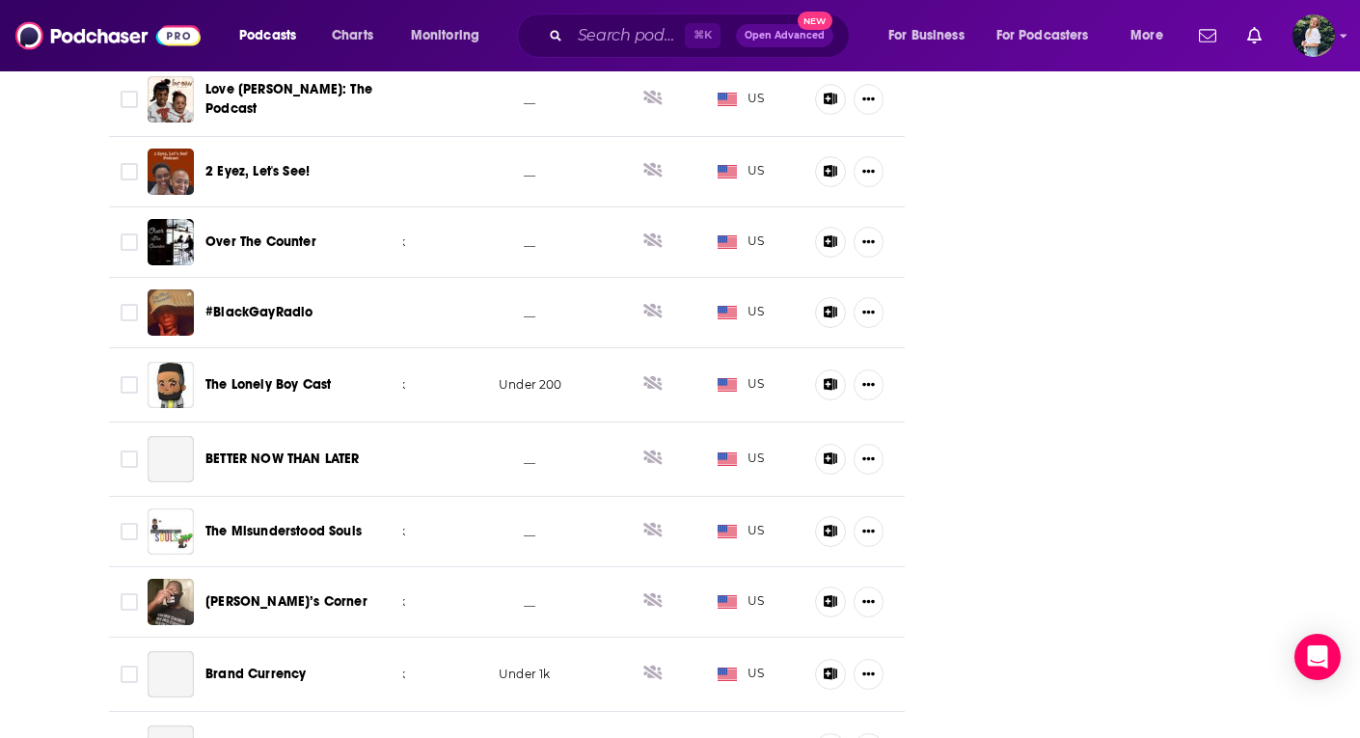
scroll to position [5426, 0]
